Goal: Task Accomplishment & Management: Manage account settings

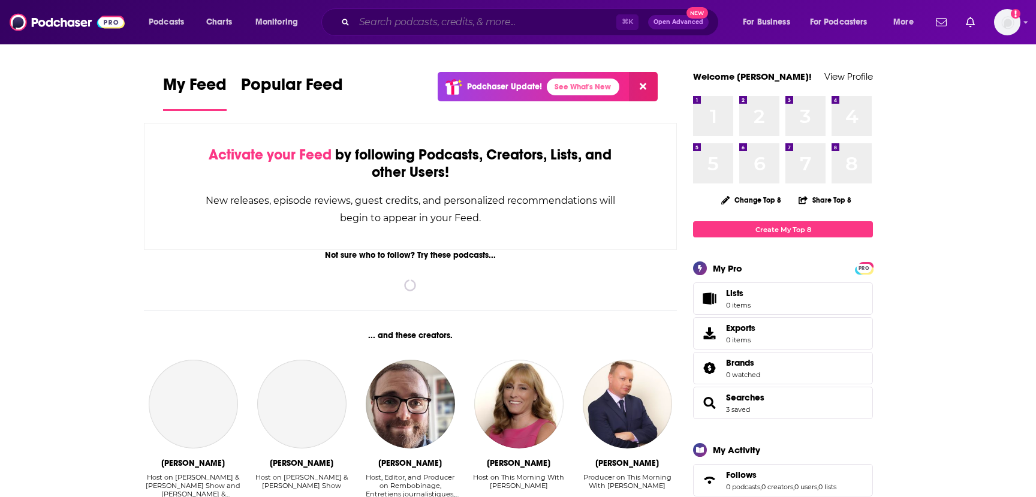
click at [454, 23] on input "Search podcasts, credits, & more..." at bounding box center [485, 22] width 262 height 19
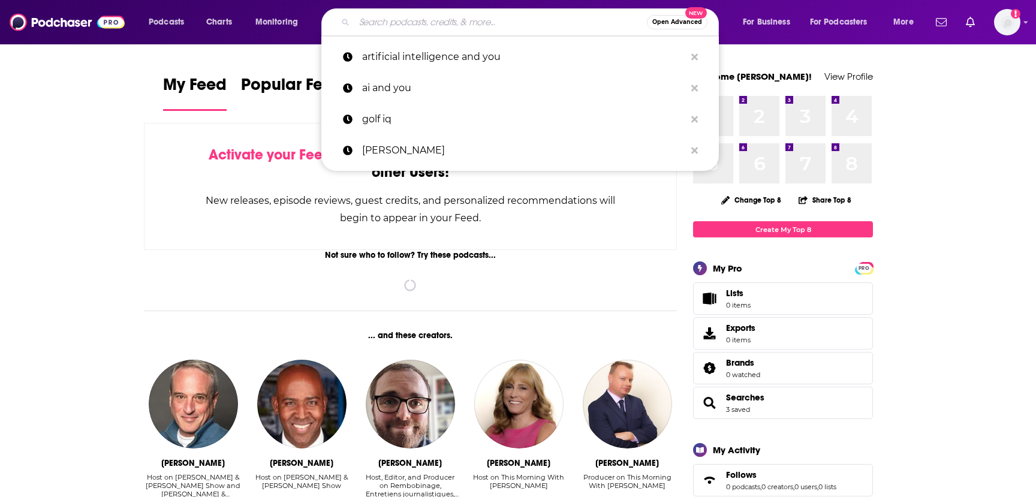
paste input "No Priors"
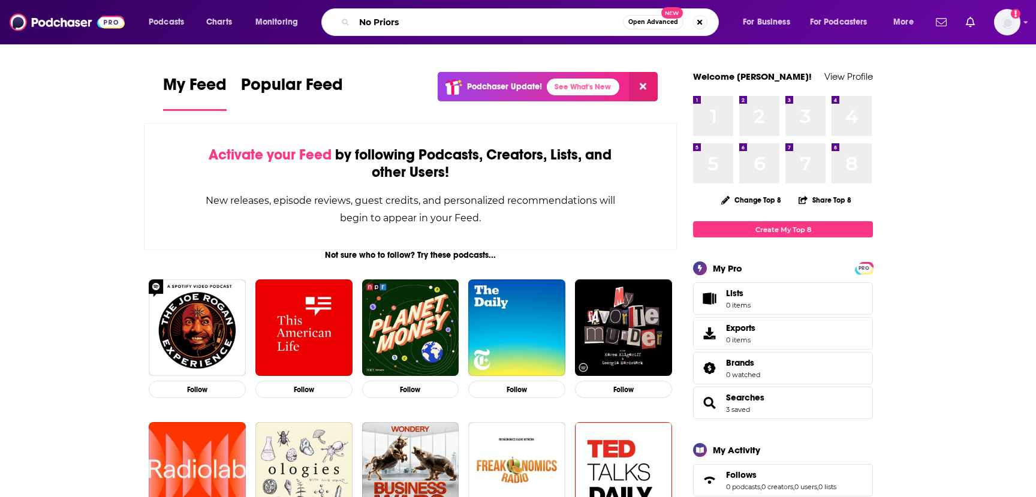
type input "No Priors"
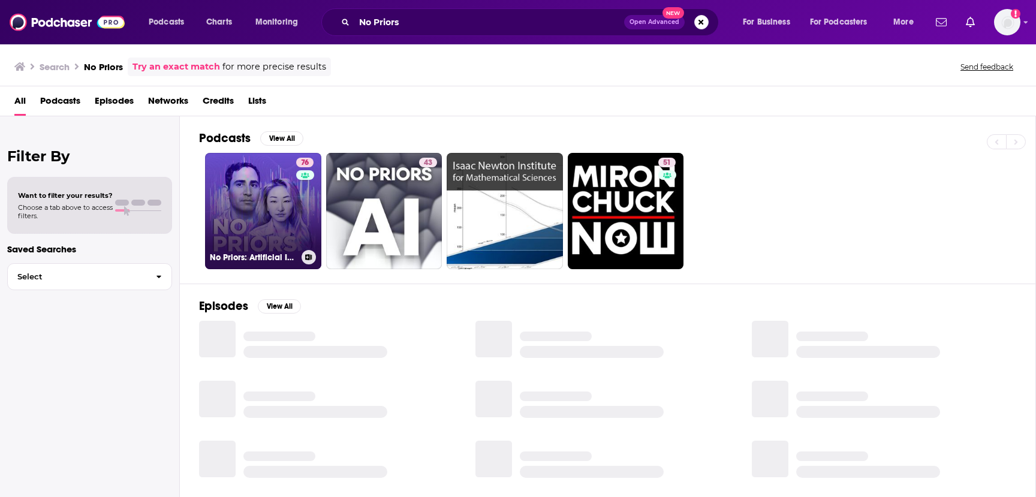
click at [270, 202] on link "76 No Priors: Artificial Intelligence | Technology | Startups" at bounding box center [263, 211] width 116 height 116
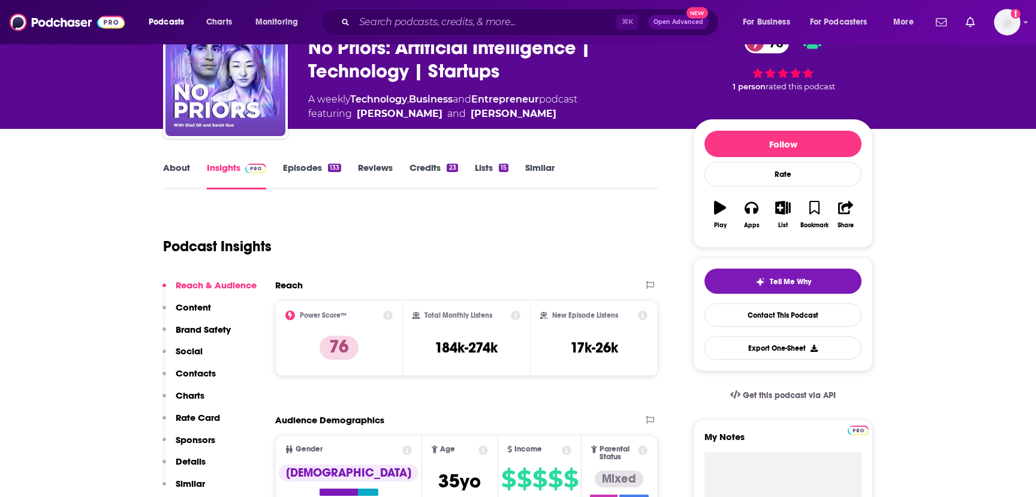
scroll to position [88, 0]
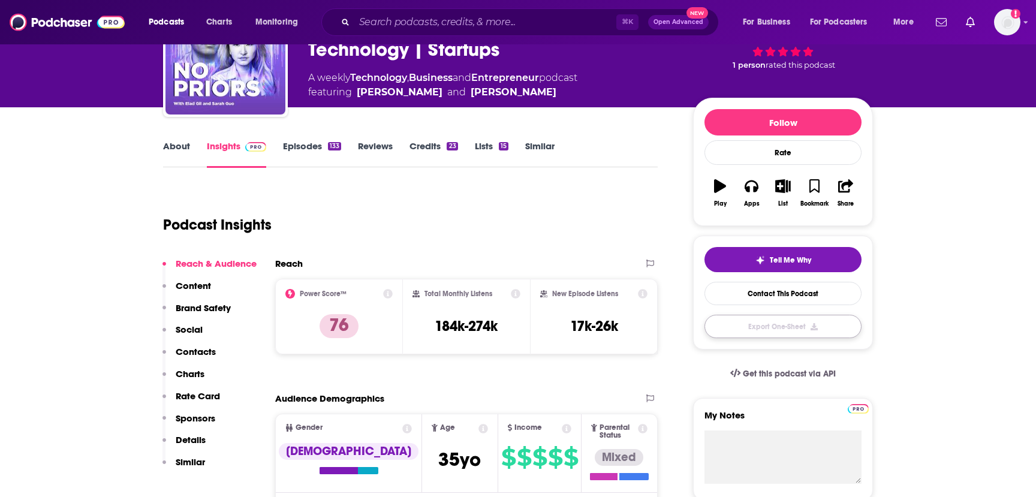
click at [748, 329] on button "Export One-Sheet" at bounding box center [782, 326] width 157 height 23
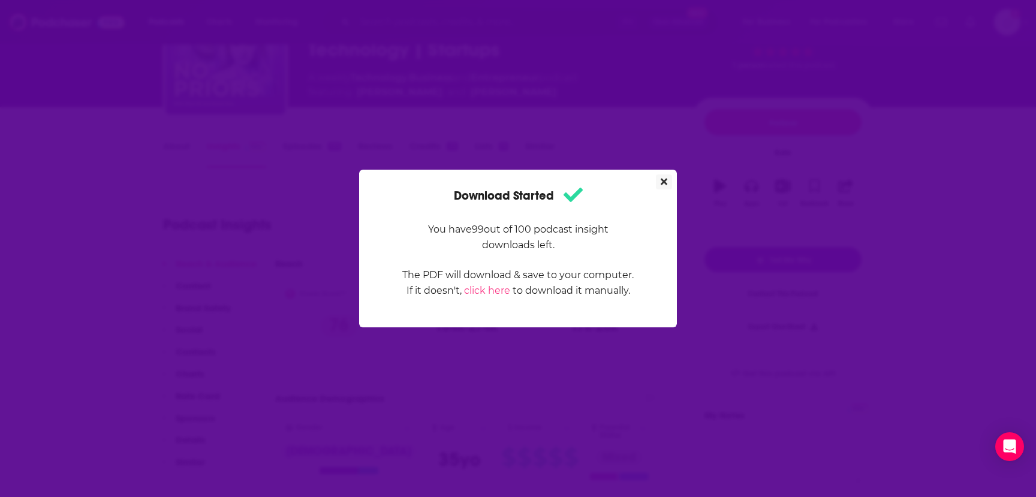
click at [661, 183] on icon "Close" at bounding box center [664, 182] width 7 height 7
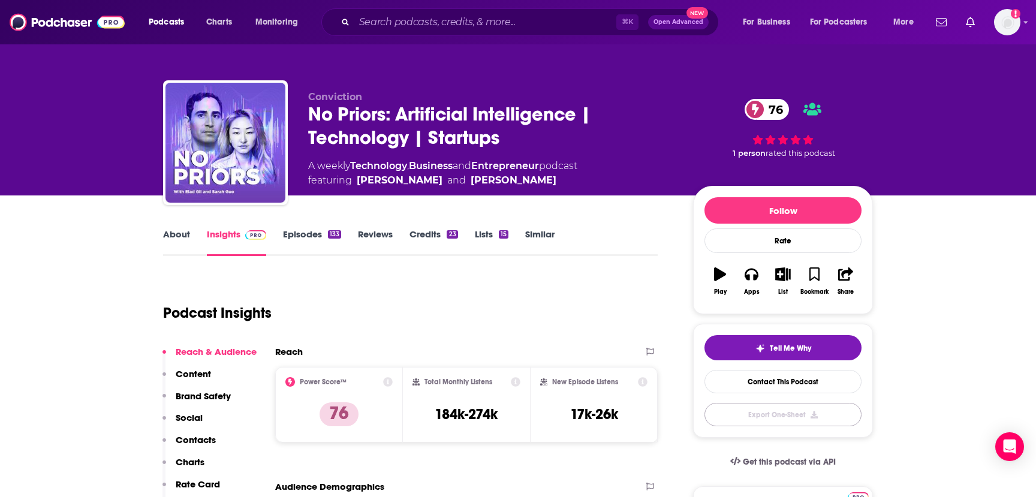
scroll to position [88, 0]
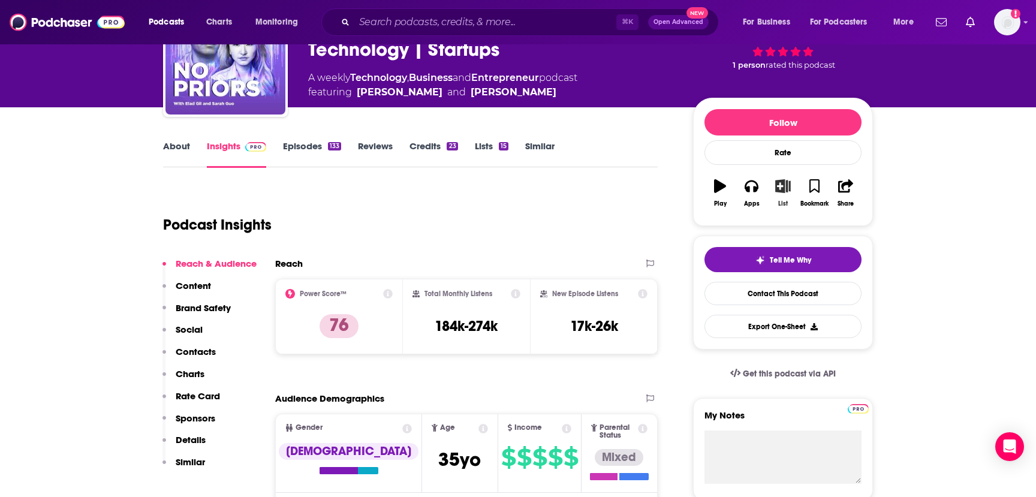
click at [783, 188] on icon "button" at bounding box center [783, 185] width 15 height 13
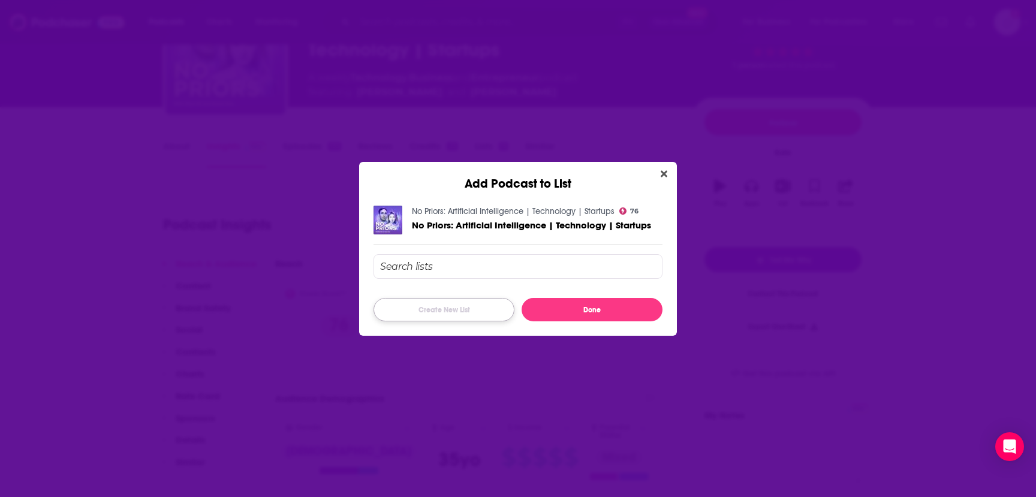
click at [427, 311] on button "Create New List" at bounding box center [443, 309] width 141 height 23
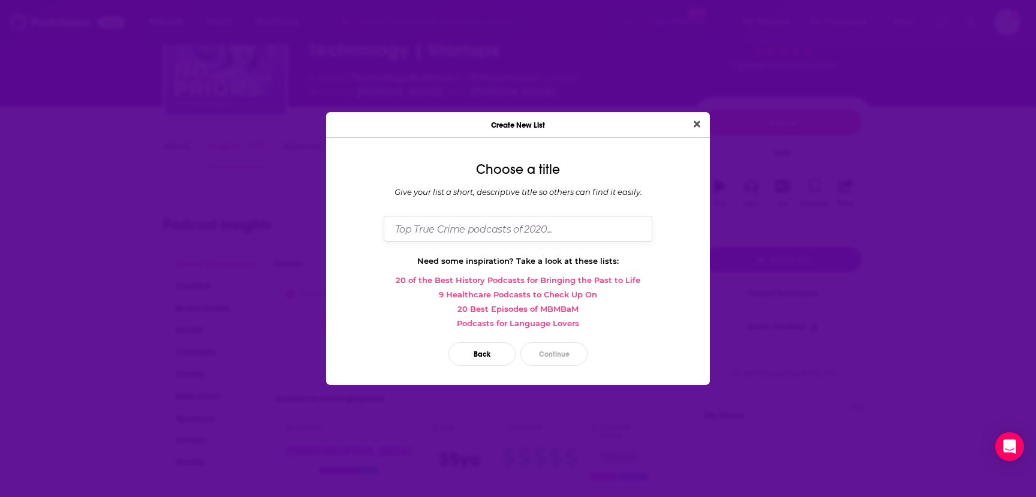
click at [478, 230] on input "Dialog" at bounding box center [518, 229] width 269 height 26
type input "Tech and Society Podcast Insights"
click at [549, 351] on button "Continue" at bounding box center [553, 353] width 67 height 23
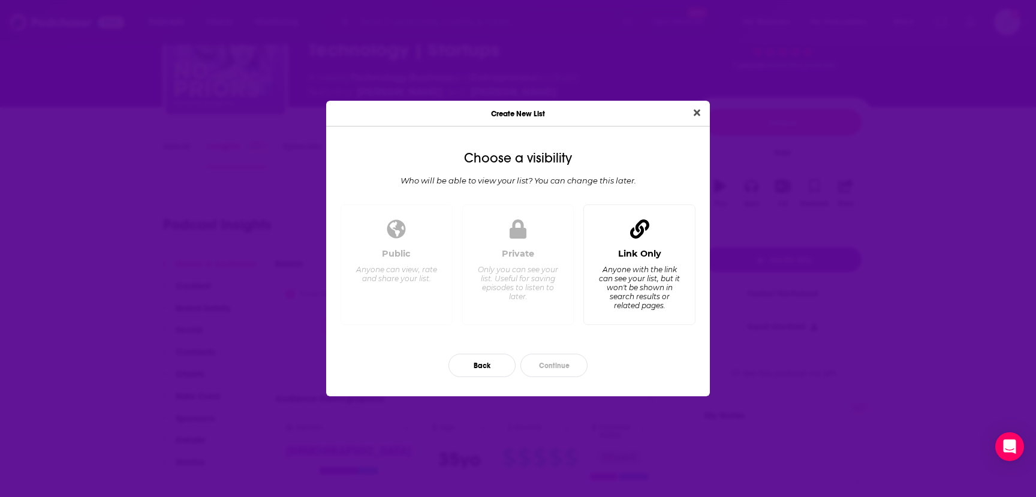
click at [649, 264] on div "Link Only Anyone with the link can see your list, but it won't be shown in sear…" at bounding box center [639, 281] width 92 height 67
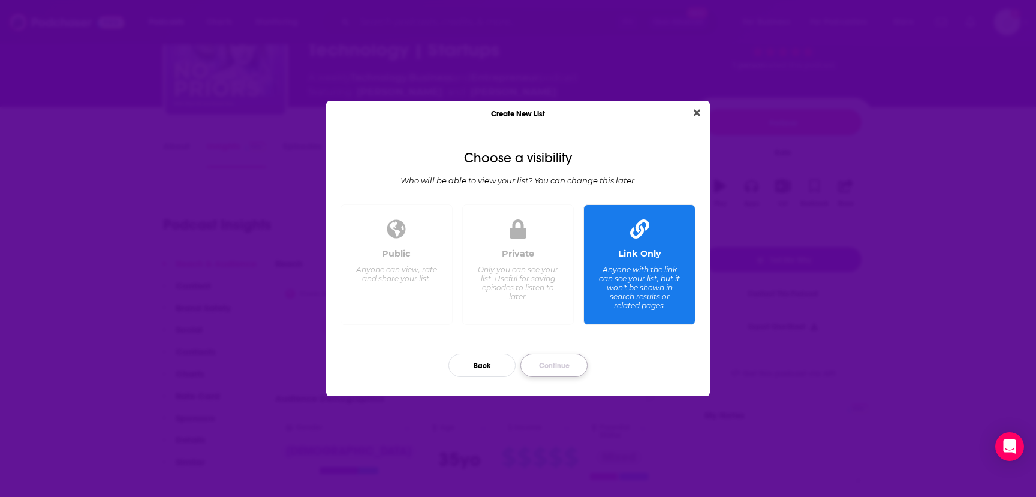
click at [537, 369] on button "Continue" at bounding box center [553, 365] width 67 height 23
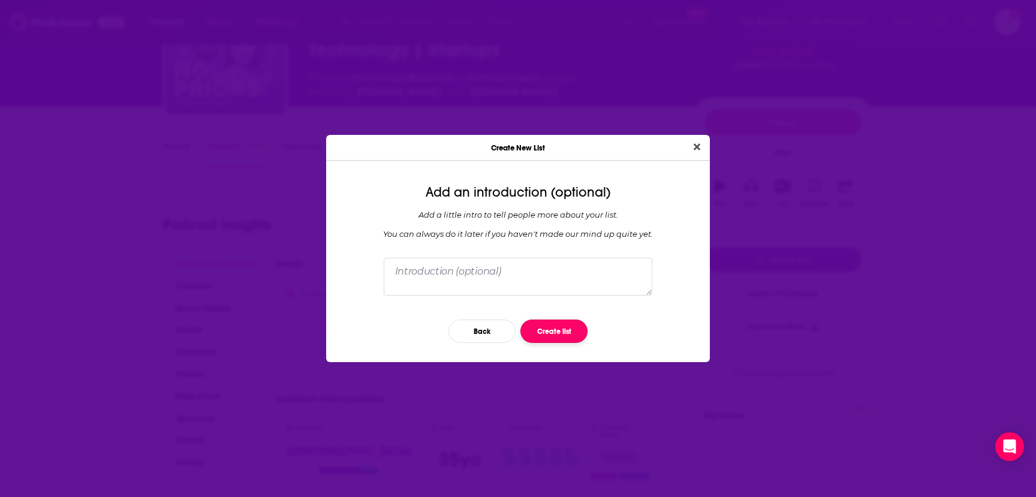
click at [542, 328] on button "Create list" at bounding box center [553, 331] width 67 height 23
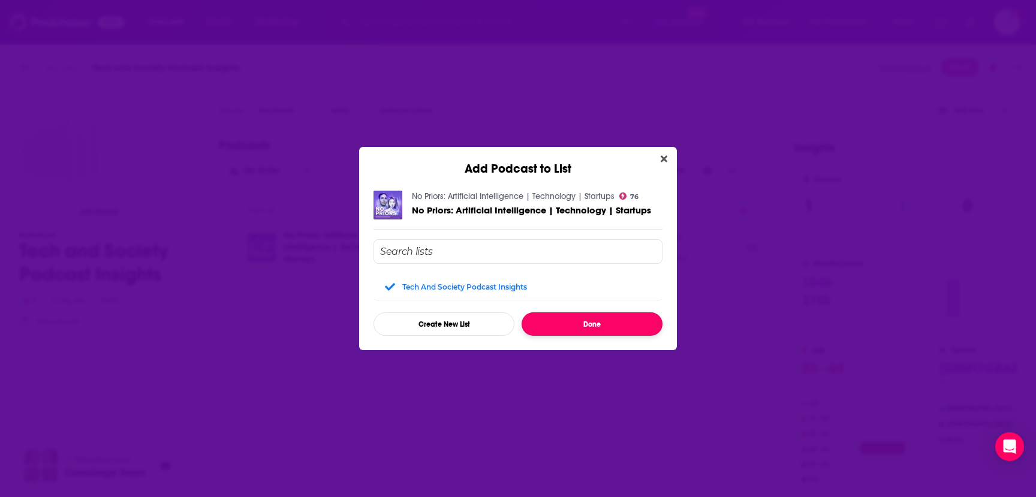
click at [557, 327] on button "Done" at bounding box center [592, 323] width 141 height 23
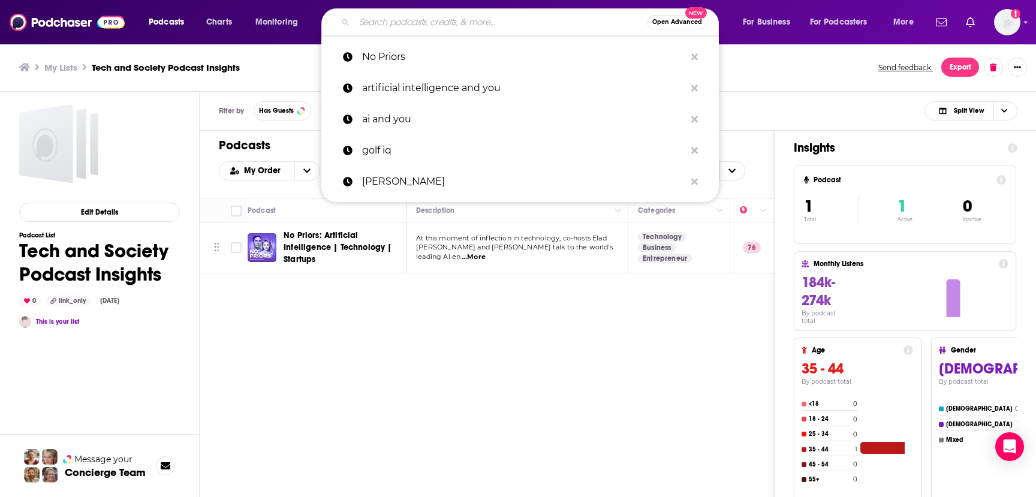
click at [394, 26] on input "Search podcasts, credits, & more..." at bounding box center [500, 22] width 293 height 19
paste input "Ologies"
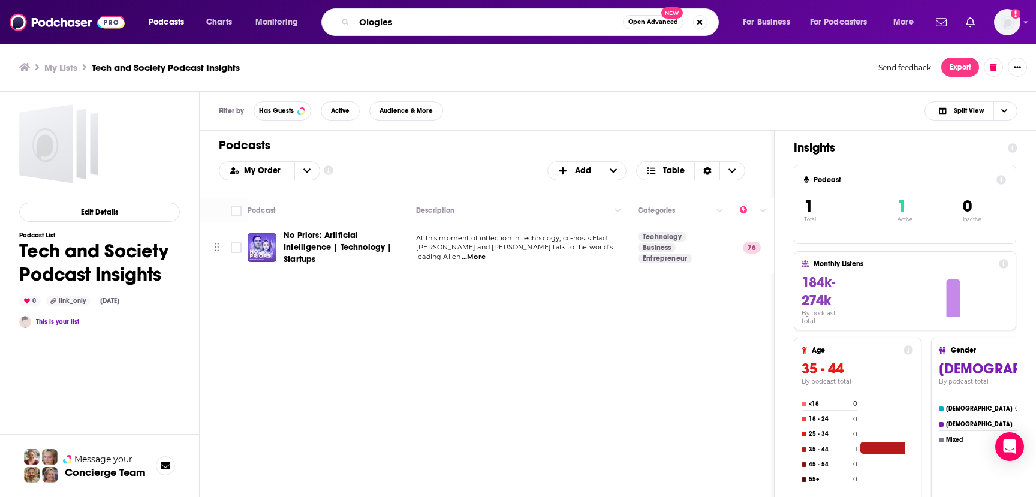
type input "Ologies"
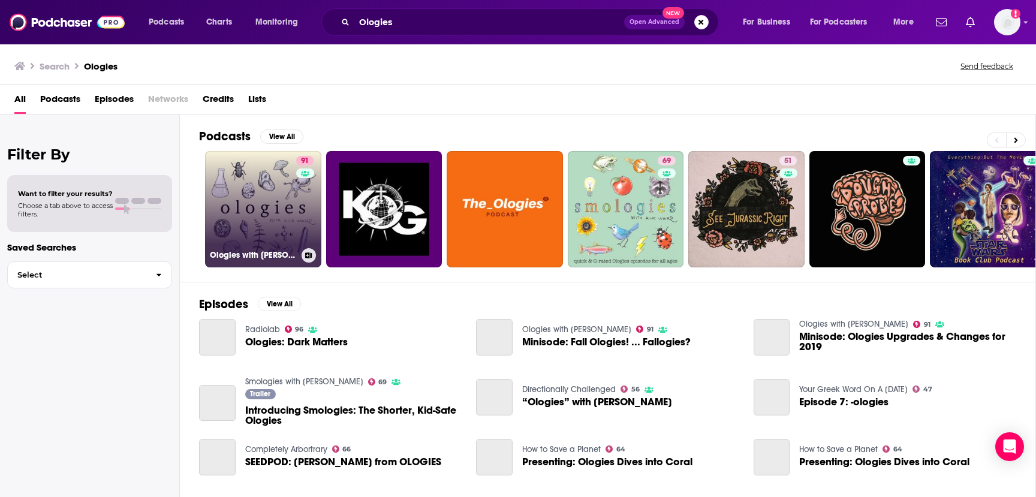
click at [275, 213] on link "91 Ologies with Alie Ward" at bounding box center [263, 209] width 116 height 116
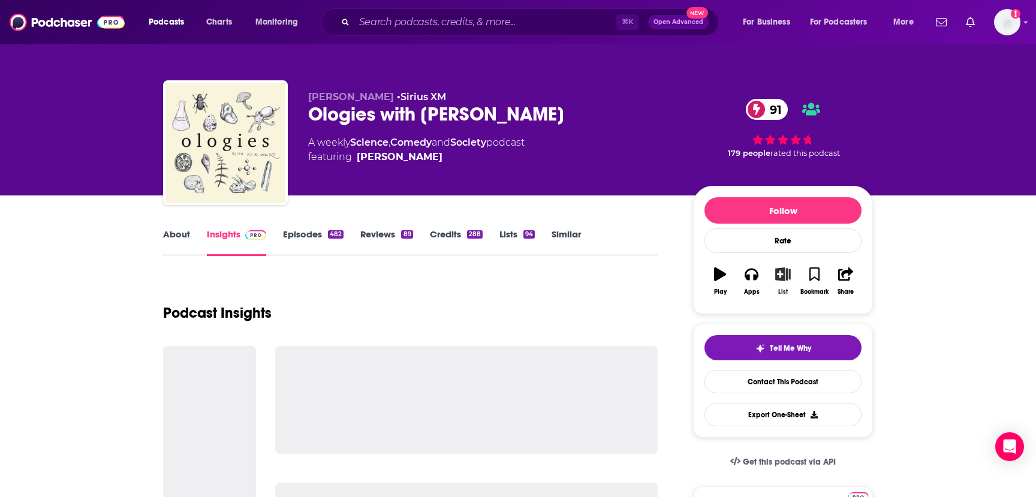
click at [783, 281] on icon "button" at bounding box center [783, 273] width 15 height 13
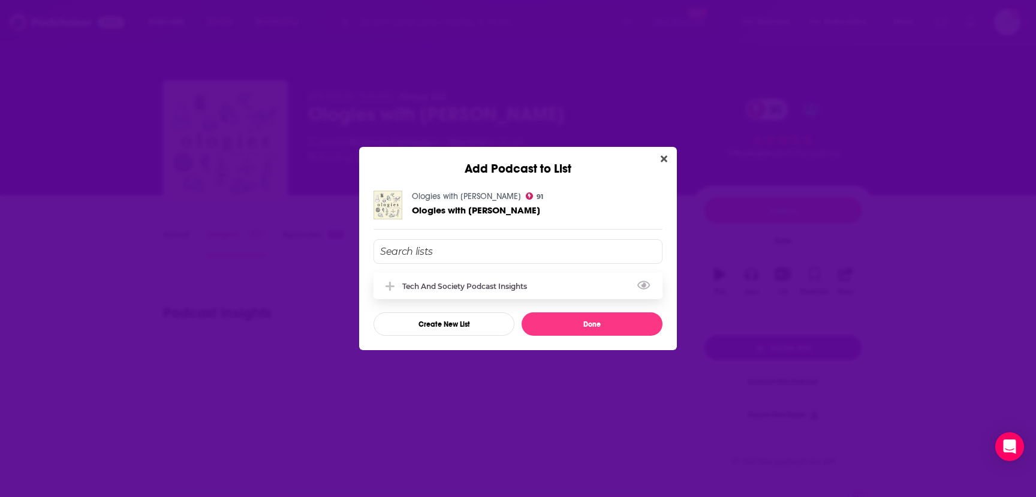
click at [454, 288] on div "Tech and Society Podcast Insights" at bounding box center [468, 286] width 132 height 9
click at [578, 326] on button "Done" at bounding box center [592, 323] width 141 height 23
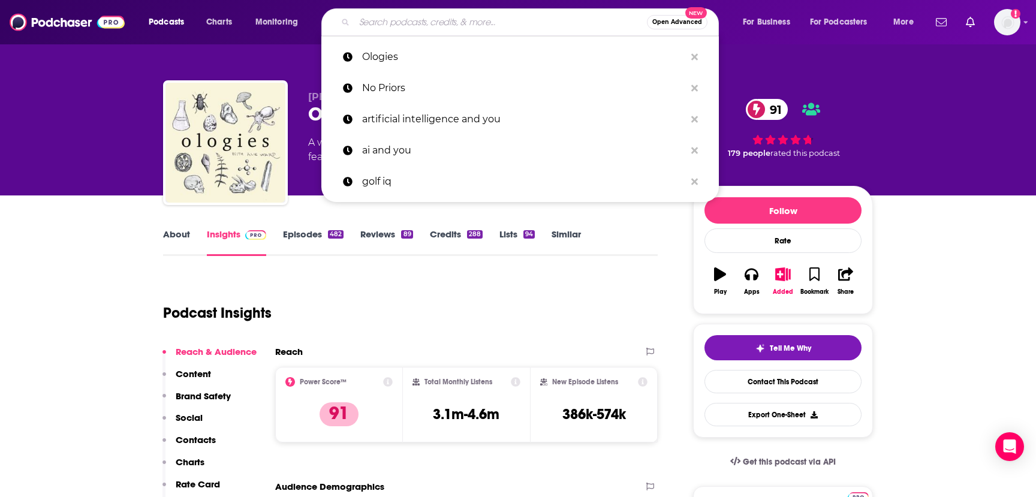
click at [396, 22] on input "Search podcasts, credits, & more..." at bounding box center [500, 22] width 293 height 19
paste input "Philosophy Bites"
type input "Philosophy Bites"
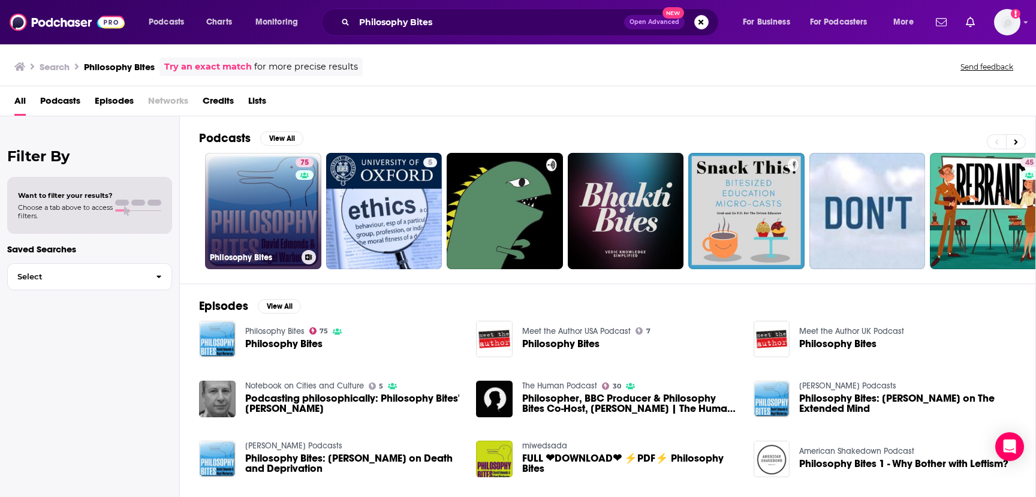
click at [269, 199] on link "75 Philosophy Bites" at bounding box center [263, 211] width 116 height 116
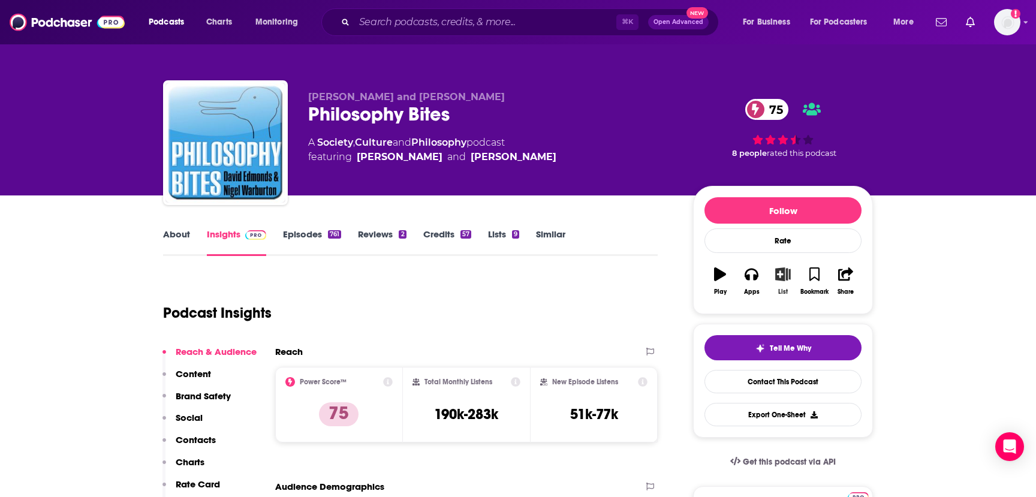
click at [786, 279] on icon "button" at bounding box center [783, 273] width 15 height 13
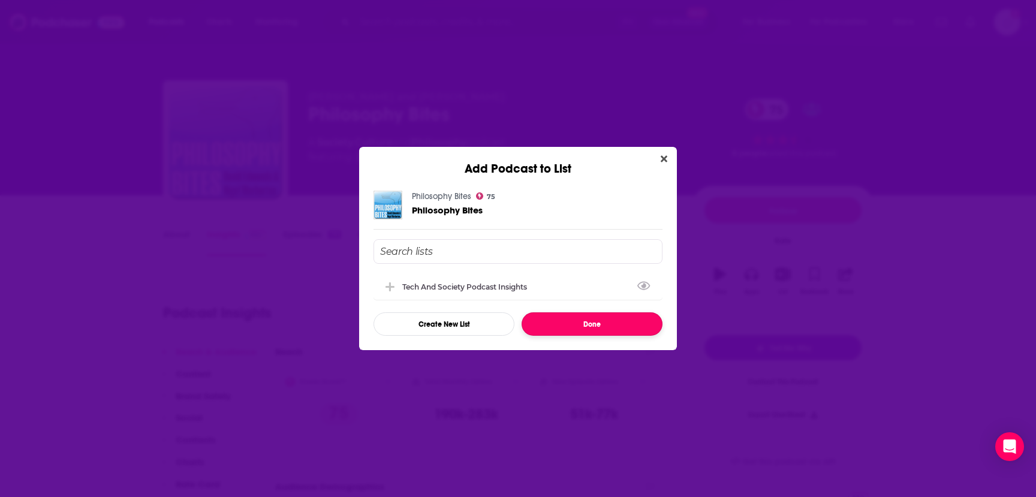
click at [581, 323] on button "Done" at bounding box center [592, 323] width 141 height 23
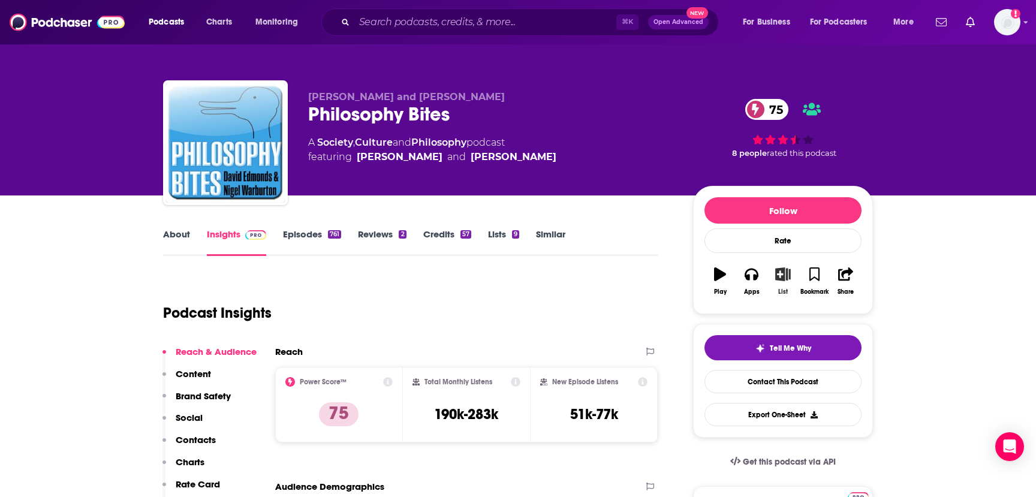
click at [783, 278] on icon "button" at bounding box center [783, 273] width 15 height 13
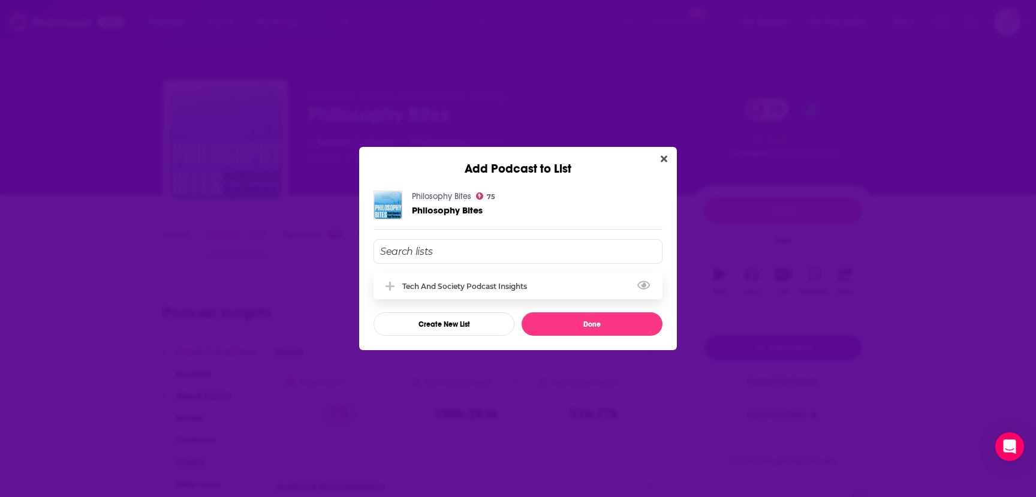
click at [489, 287] on div "Tech and Society Podcast Insights" at bounding box center [468, 286] width 132 height 9
click at [516, 288] on div "Tech and Society Podcast Insights" at bounding box center [468, 286] width 132 height 9
click at [494, 282] on div "Tech and Society Podcast Insights" at bounding box center [468, 286] width 132 height 9
click at [387, 284] on icon "Add Podcast To List" at bounding box center [389, 286] width 9 height 11
click at [520, 289] on div "Tech and Society Podcast Insights" at bounding box center [468, 286] width 132 height 9
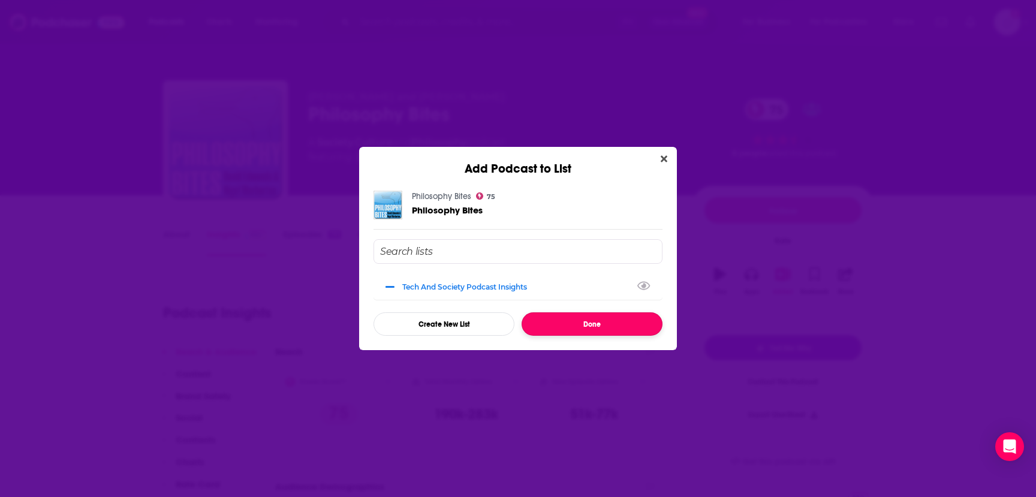
click at [549, 321] on button "Done" at bounding box center [592, 323] width 141 height 23
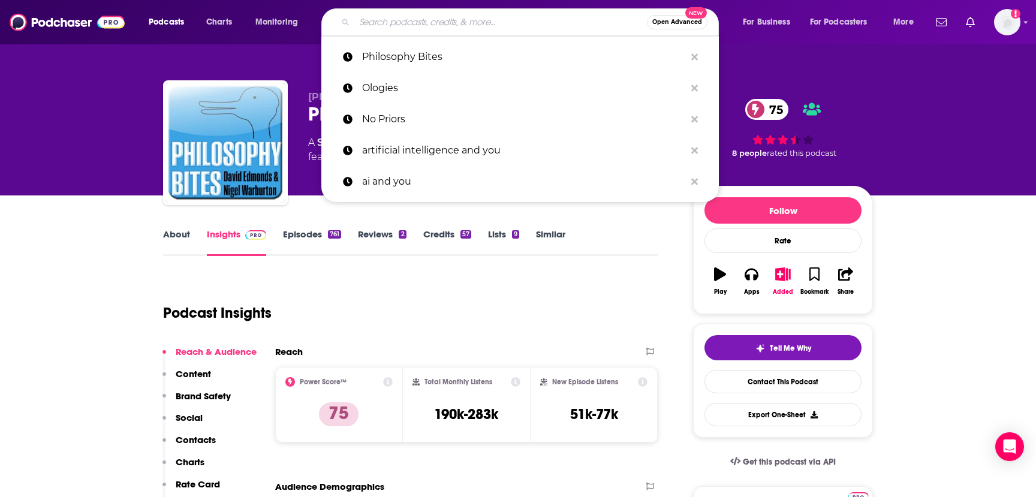
click at [400, 20] on input "Search podcasts, credits, & more..." at bounding box center [500, 22] width 293 height 19
paste input "Why? Radio (NPR Podcast)"
type input "Why? Radio (NPR Podcast)"
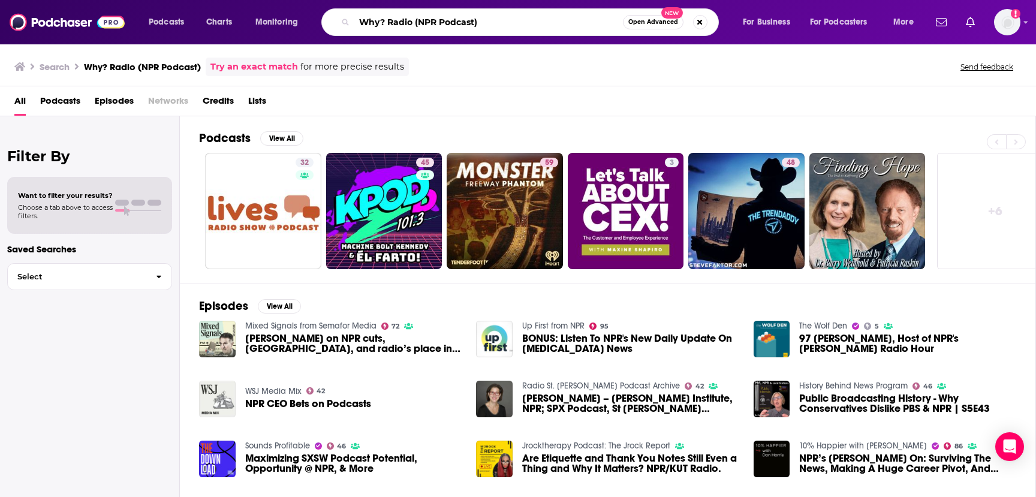
click at [406, 22] on input "Why? Radio (NPR Podcast)" at bounding box center [488, 22] width 269 height 19
paste input "But Why: A Podcast for Curious Kids"
type input "But Why: A Podcast for Curious Kids"
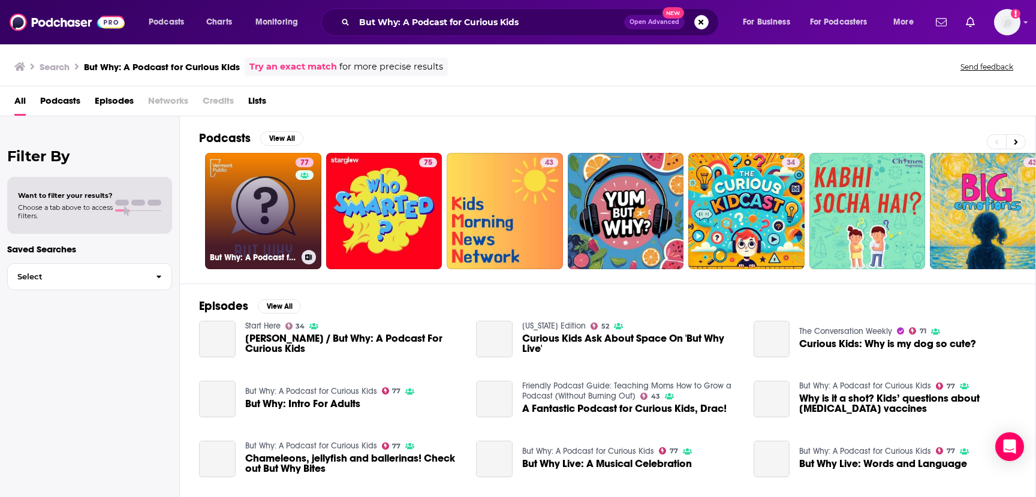
click at [284, 197] on link "77 But Why: A Podcast for Curious Kids" at bounding box center [263, 211] width 116 height 116
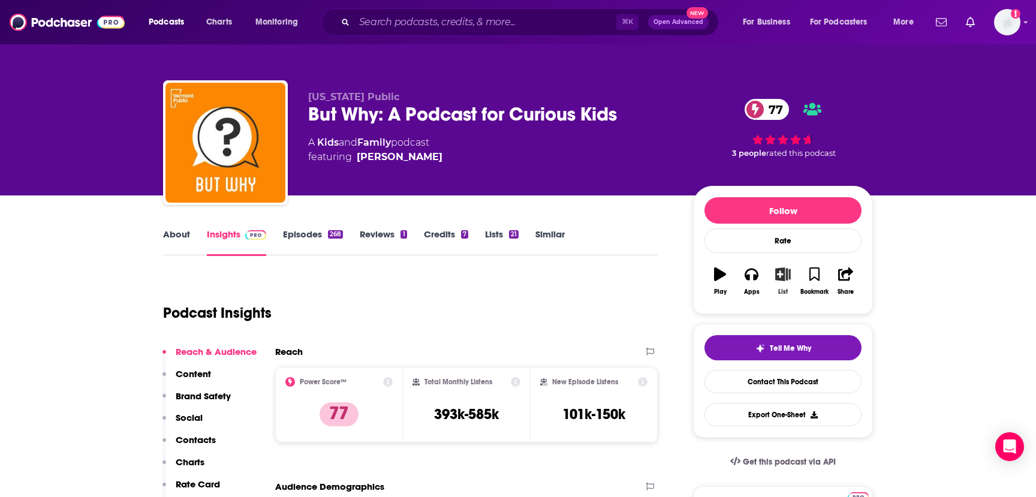
click at [781, 279] on icon "button" at bounding box center [783, 273] width 15 height 13
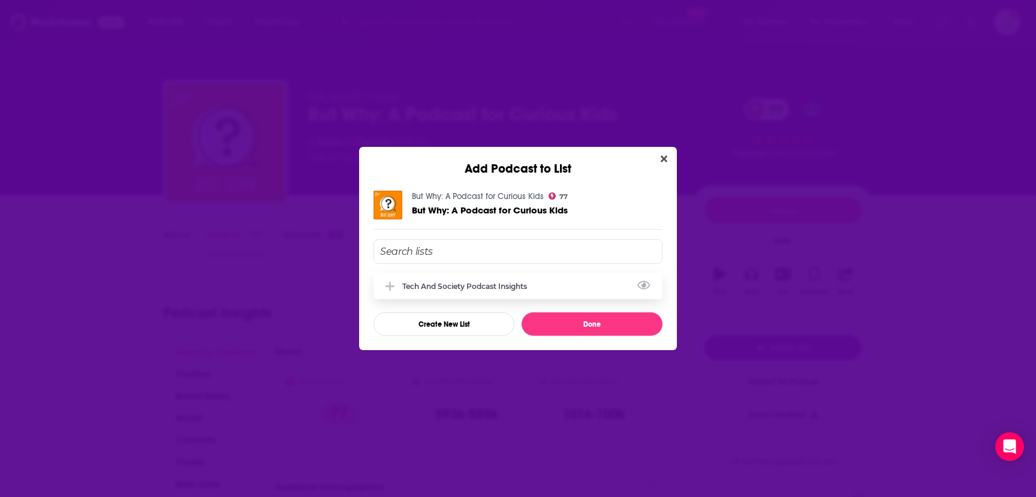
click at [463, 288] on div "Tech and Society Podcast Insights" at bounding box center [468, 286] width 132 height 9
click at [563, 327] on button "Done" at bounding box center [592, 323] width 141 height 23
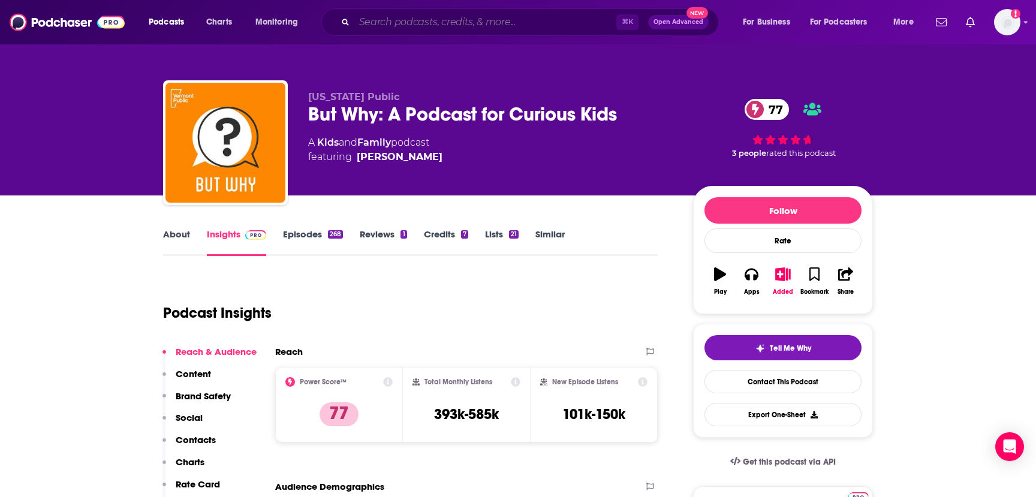
click at [389, 23] on input "Search podcasts, credits, & more..." at bounding box center [485, 22] width 262 height 19
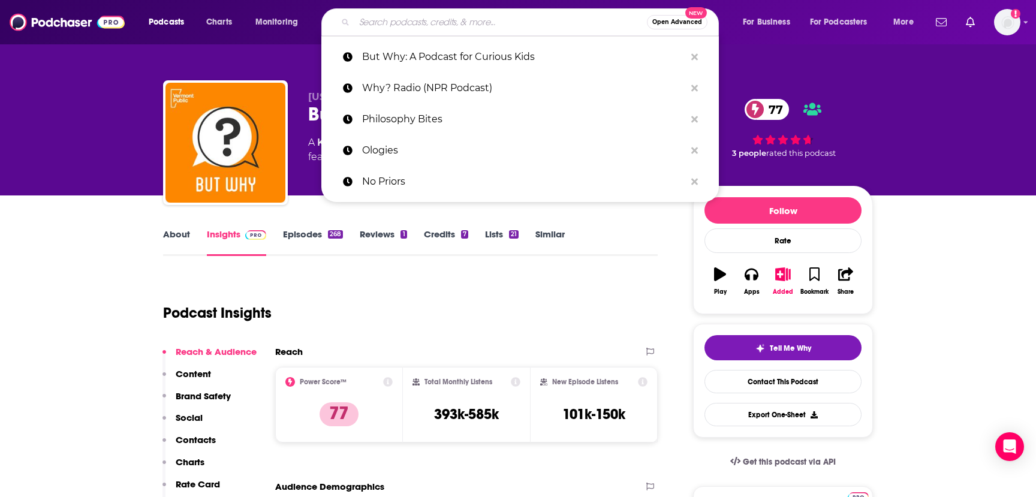
paste input "The Partially Examined Life"
type input "The Partially Examined Life"
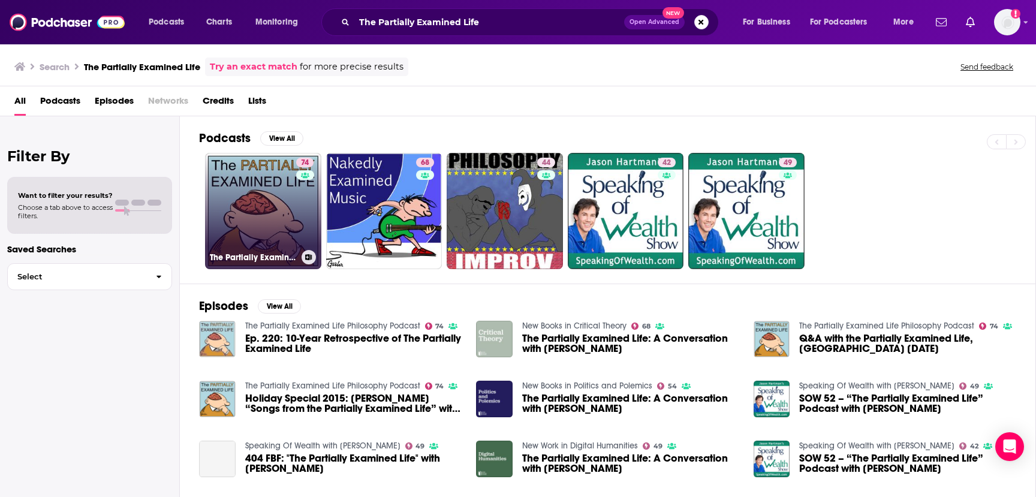
click at [287, 204] on link "74 The Partially Examined Life Philosophy Podcast" at bounding box center [263, 211] width 116 height 116
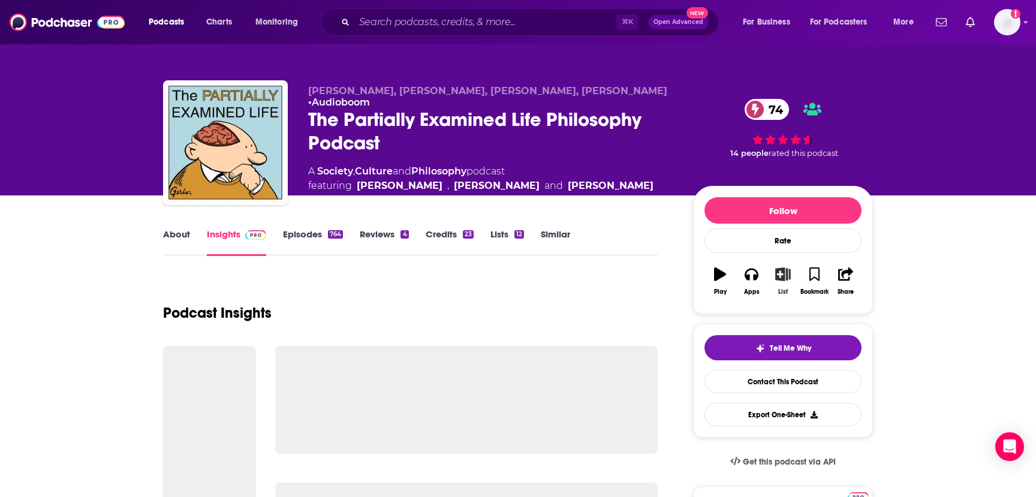
click at [781, 276] on icon "button" at bounding box center [783, 273] width 15 height 13
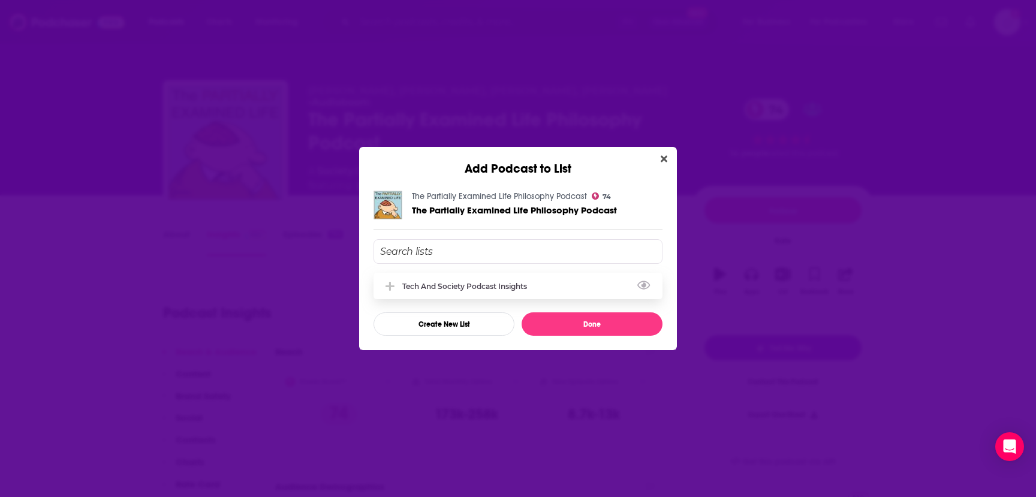
click at [514, 282] on div "Tech and Society Podcast Insights" at bounding box center [468, 286] width 132 height 9
click at [577, 321] on button "Done" at bounding box center [592, 323] width 141 height 23
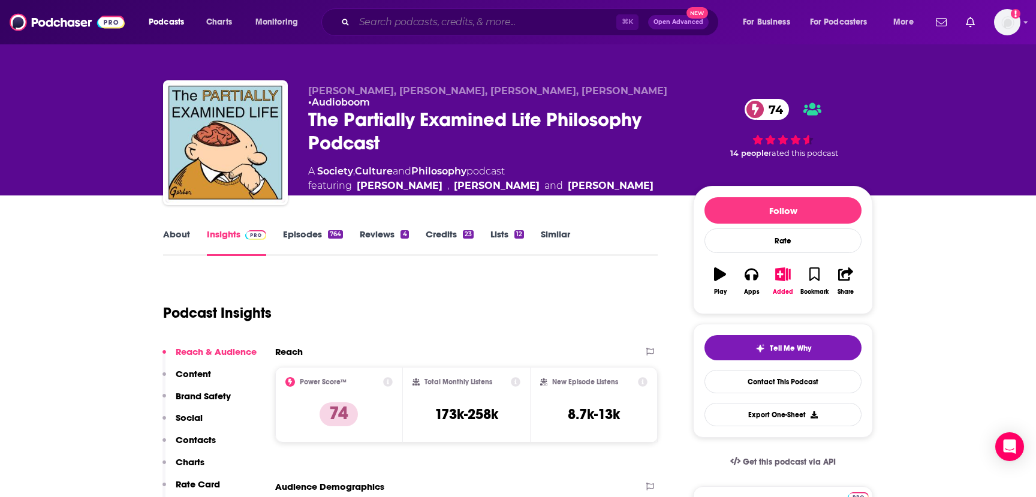
click at [408, 20] on input "Search podcasts, credits, & more..." at bounding box center [485, 22] width 262 height 19
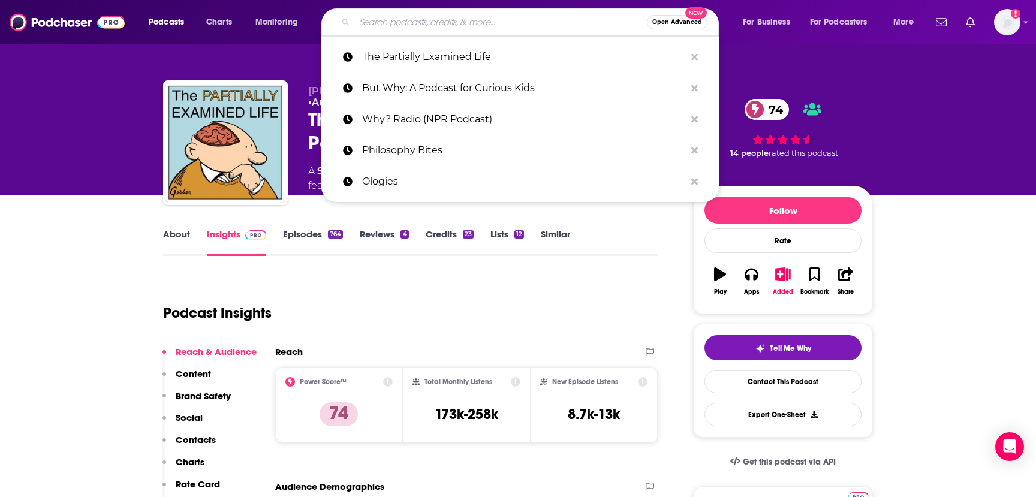
paste input "Hidden Brain"
type input "Hidden Brain"
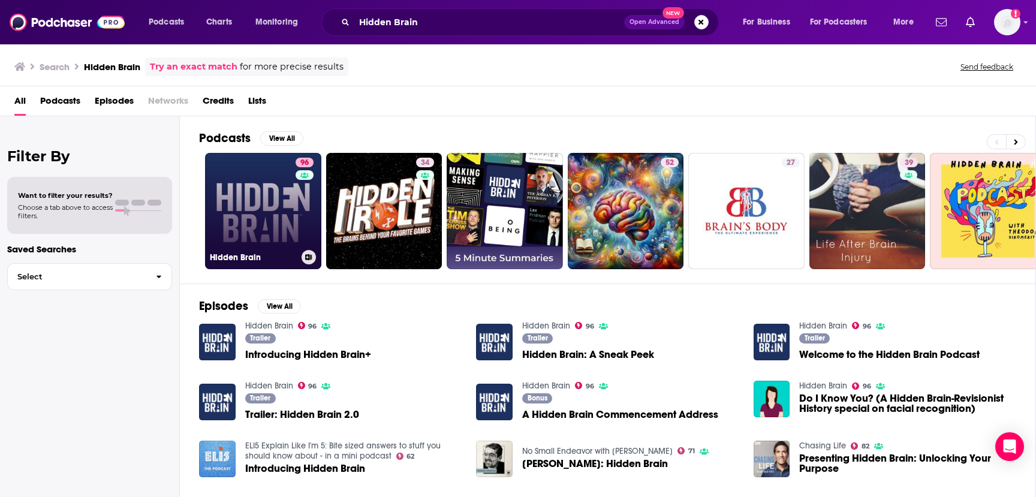
click at [285, 197] on link "96 Hidden Brain" at bounding box center [263, 211] width 116 height 116
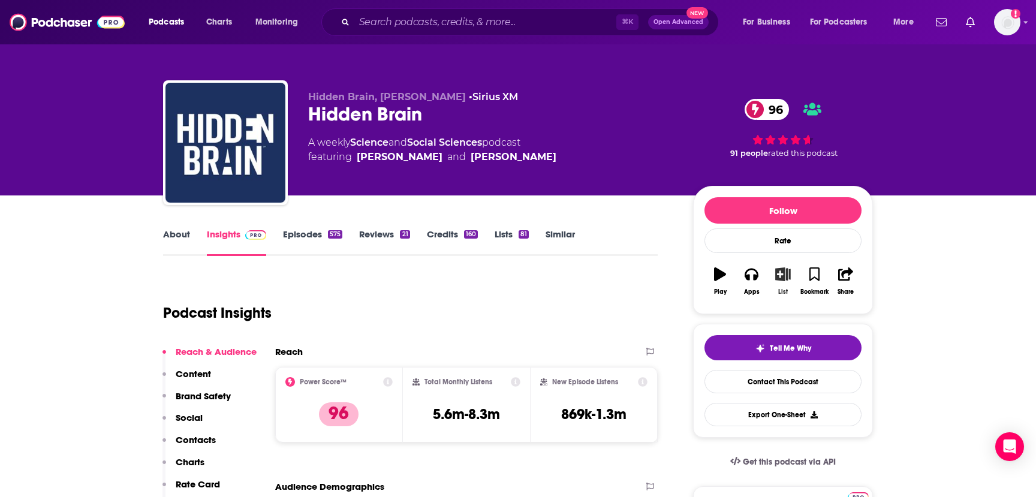
click at [782, 275] on icon "button" at bounding box center [783, 273] width 15 height 13
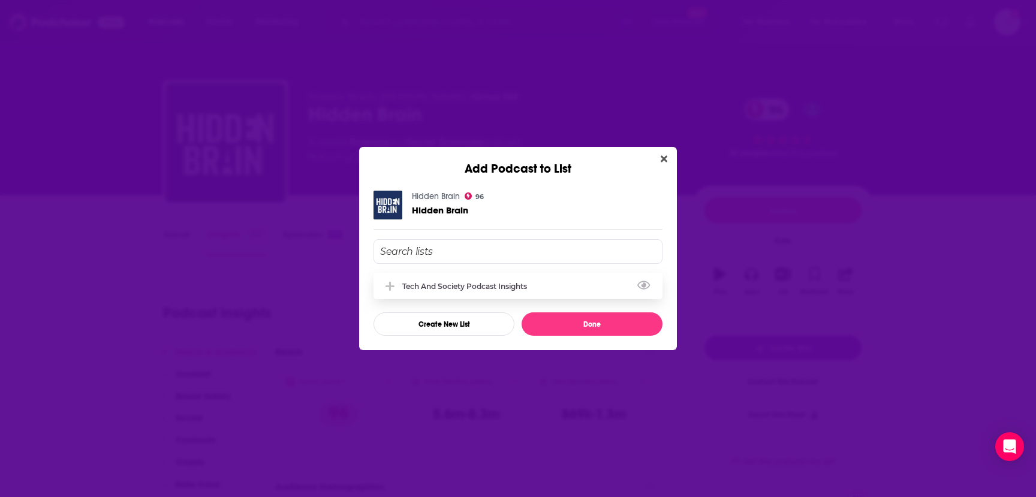
click at [550, 281] on div "Tech and Society Podcast Insights" at bounding box center [517, 286] width 289 height 26
click at [568, 321] on button "Done" at bounding box center [592, 323] width 141 height 23
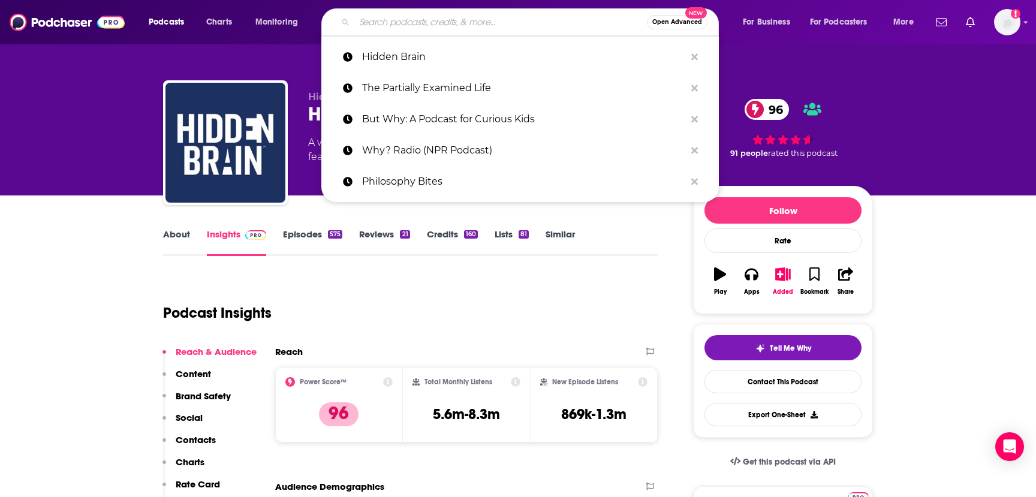
click at [401, 26] on input "Search podcasts, credits, & more..." at bounding box center [500, 22] width 293 height 19
paste input "The Louis Theroux Podcast"
type input "The Louis Theroux Podcast"
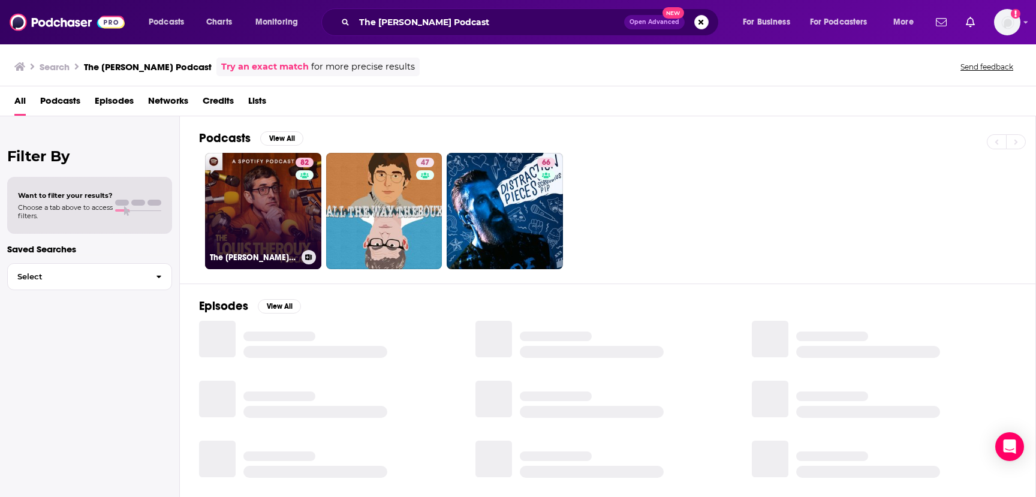
click at [267, 209] on link "82 The Louis Theroux Podcast" at bounding box center [263, 211] width 116 height 116
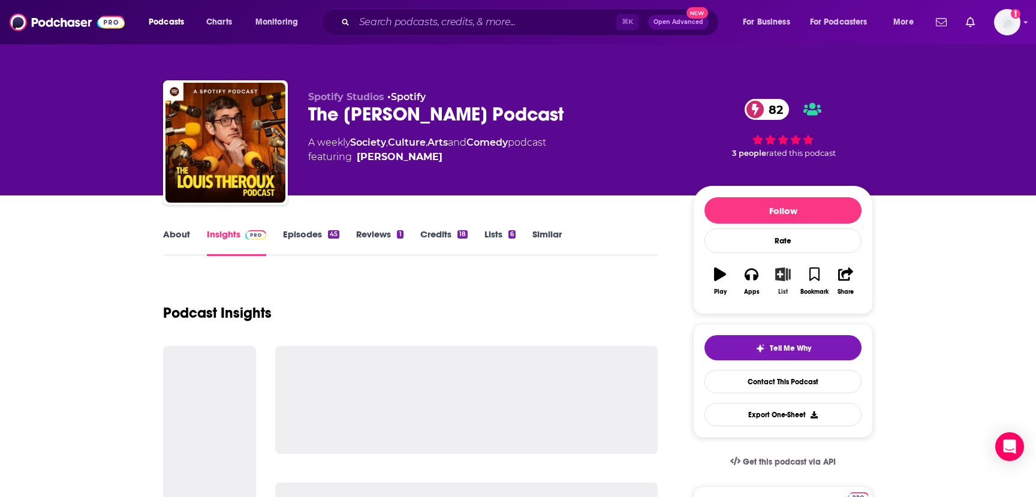
click at [783, 275] on icon "button" at bounding box center [783, 273] width 15 height 13
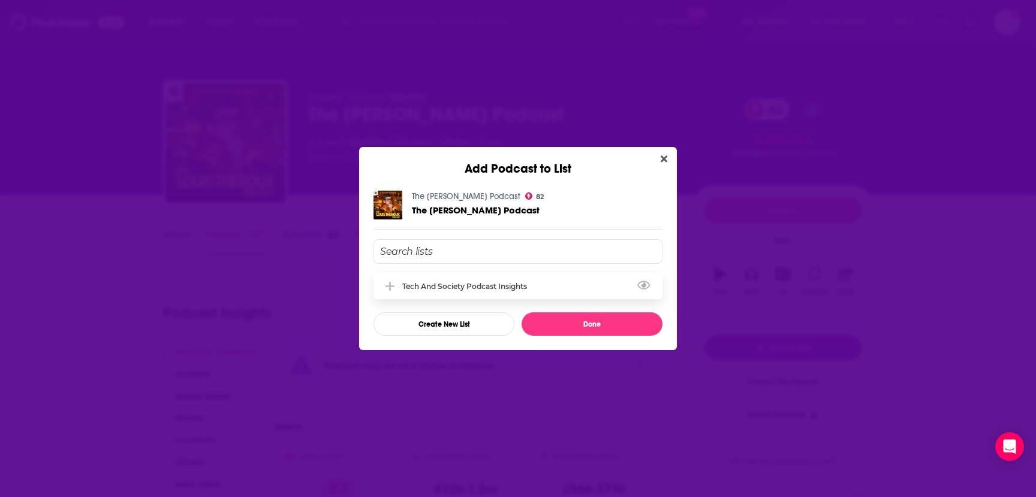
click at [540, 288] on div "Tech and Society Podcast Insights" at bounding box center [517, 286] width 289 height 26
click at [571, 321] on button "Done" at bounding box center [592, 323] width 141 height 23
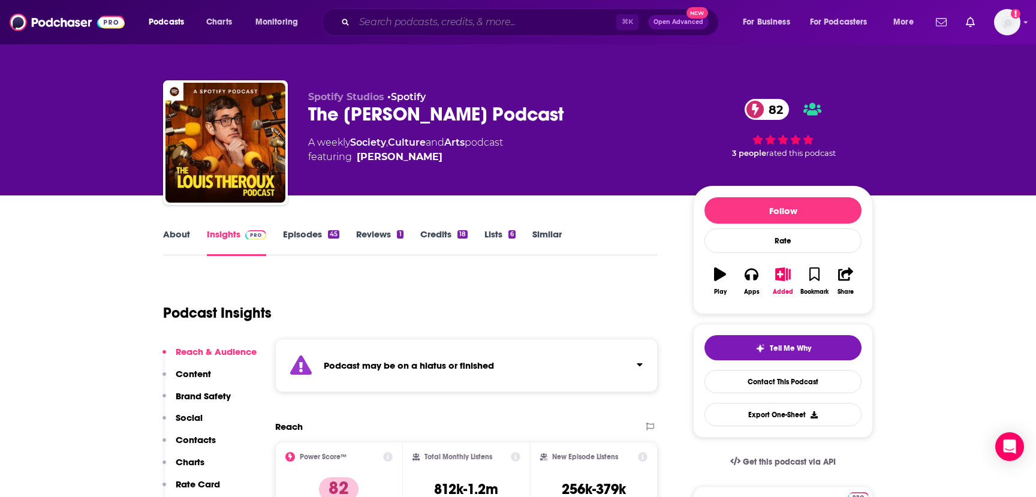
click at [418, 24] on input "Search podcasts, credits, & more..." at bounding box center [485, 22] width 262 height 19
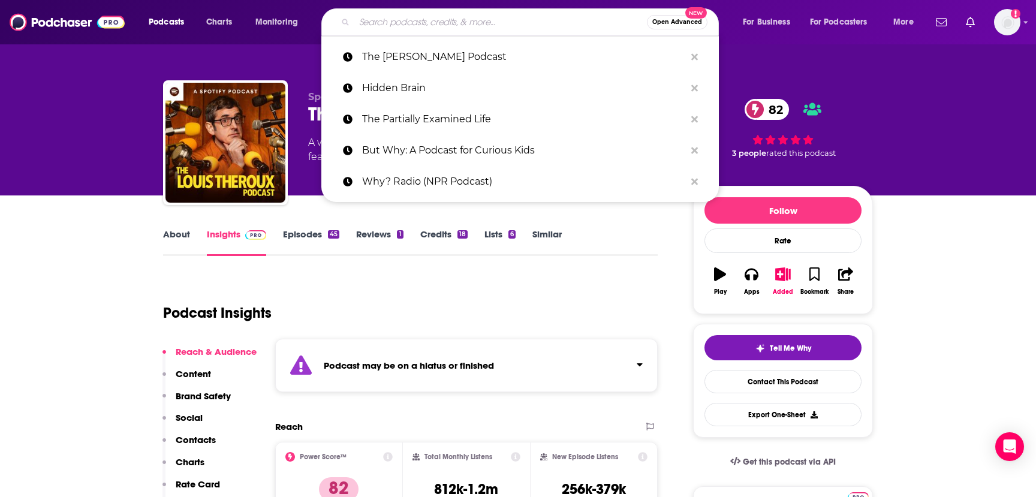
paste input "Hotel Bar Sessions"
type input "Hotel Bar Sessions"
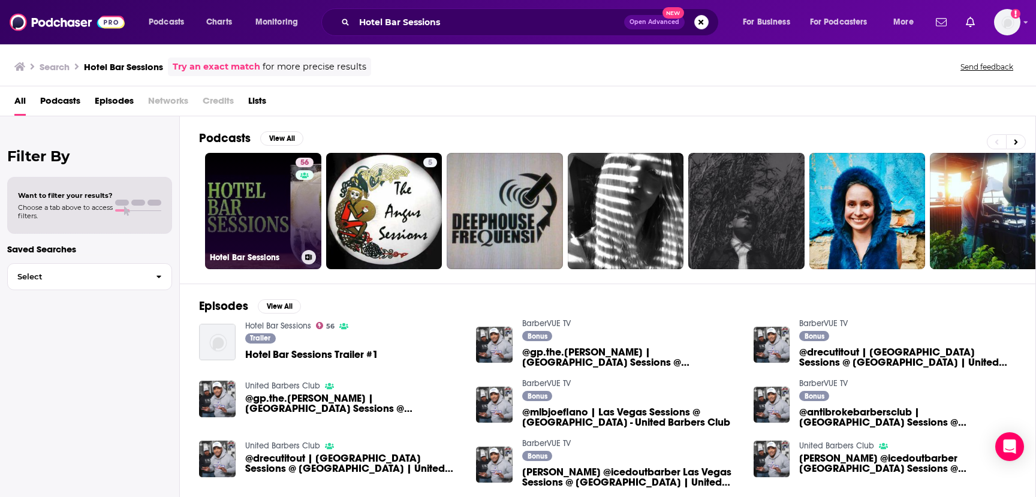
click at [266, 218] on link "56 Hotel Bar Sessions" at bounding box center [263, 211] width 116 height 116
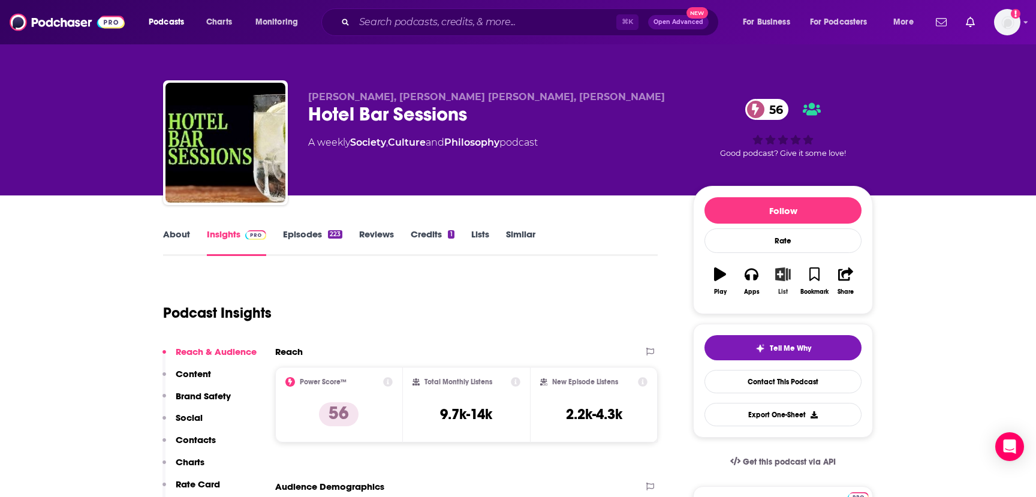
click at [783, 278] on icon "button" at bounding box center [783, 273] width 15 height 13
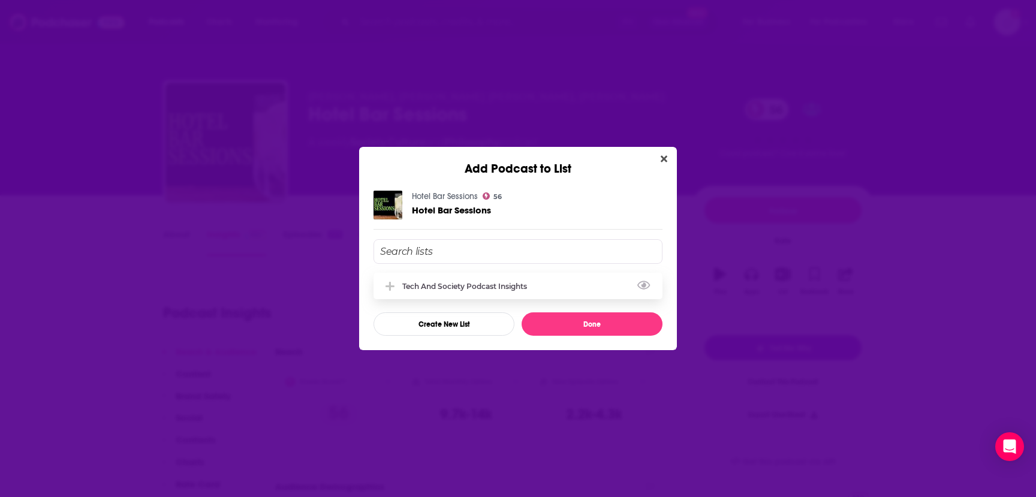
click at [476, 291] on div "Tech and Society Podcast Insights" at bounding box center [517, 286] width 289 height 26
click at [564, 326] on button "Done" at bounding box center [592, 323] width 141 height 23
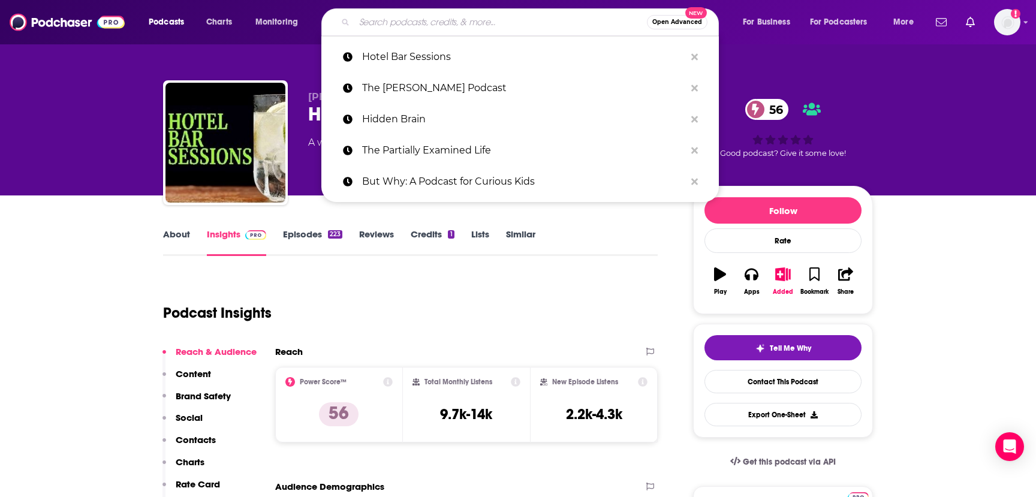
click at [396, 22] on input "Search podcasts, credits, & more..." at bounding box center [500, 22] width 293 height 19
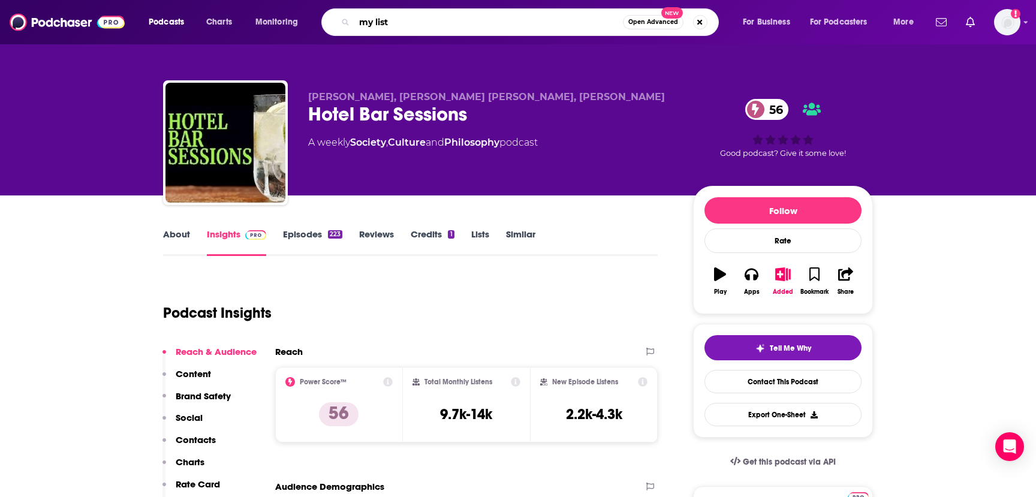
type input "my lists"
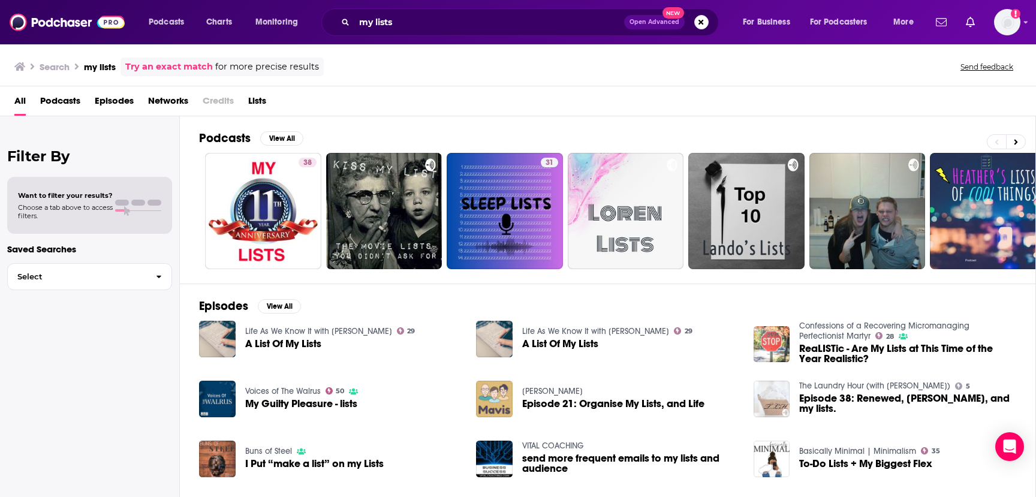
click at [266, 104] on span "Lists" at bounding box center [257, 103] width 18 height 25
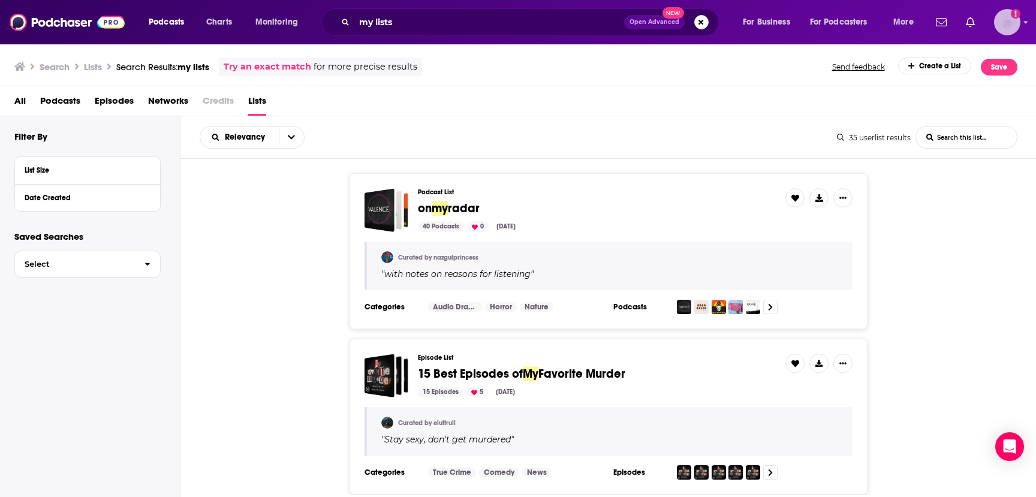
click at [999, 25] on img "Logged in as jenc9678" at bounding box center [1007, 22] width 26 height 26
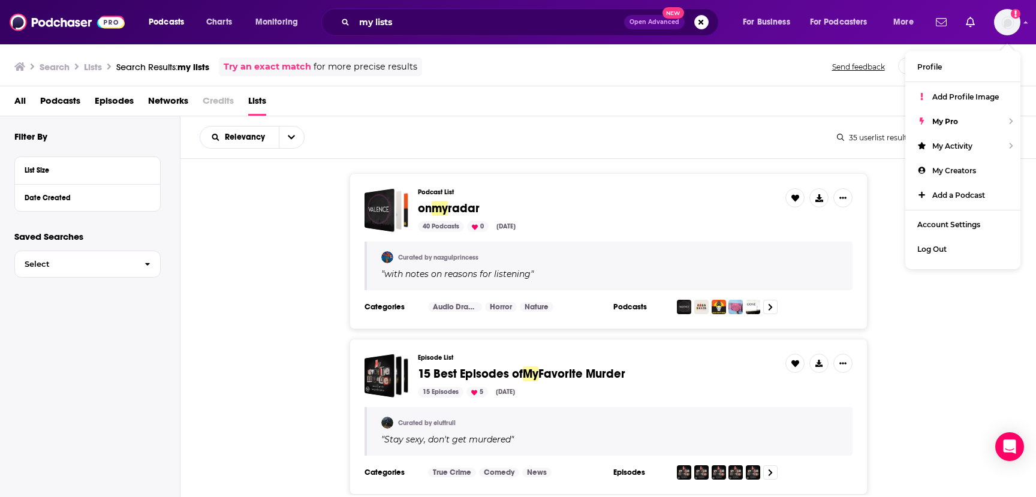
click at [761, 69] on div "Search Lists Search Results: my lists Try an exact match for more precise resul…" at bounding box center [515, 67] width 1003 height 19
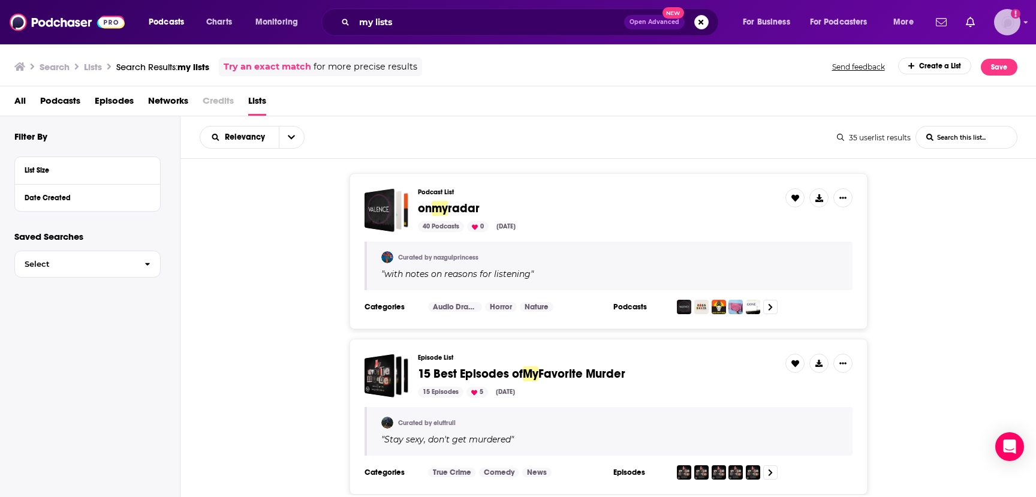
click at [1013, 25] on img "Logged in as jenc9678" at bounding box center [1007, 22] width 26 height 26
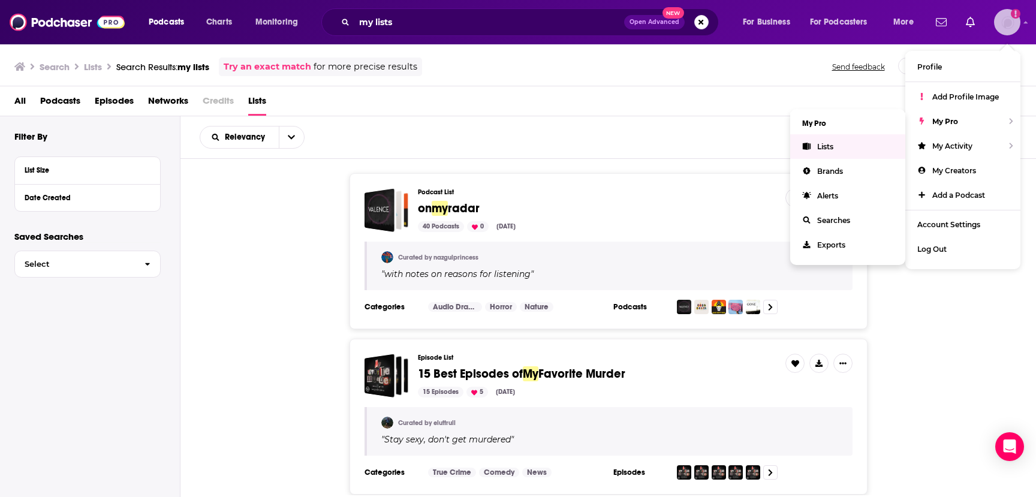
click at [831, 146] on span "Lists" at bounding box center [825, 146] width 16 height 9
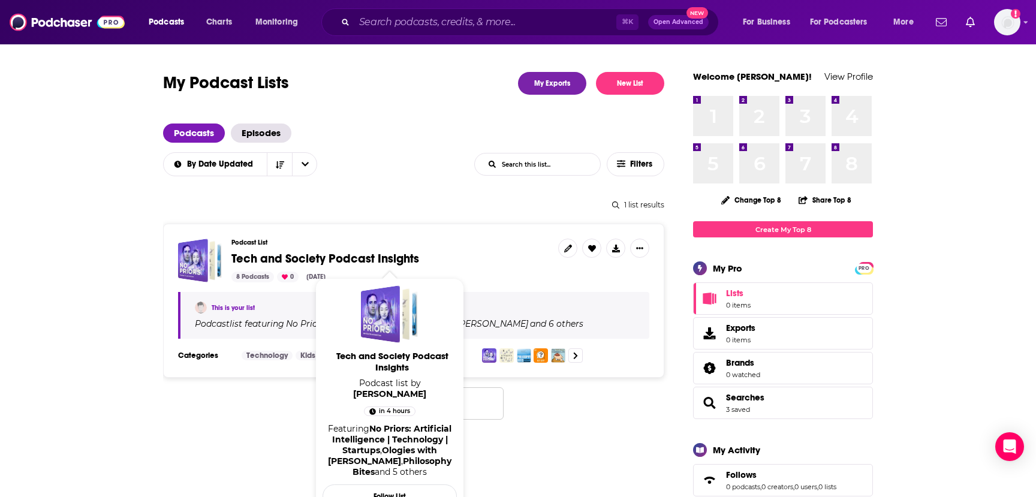
click at [368, 261] on span "Tech and Society Podcast Insights" at bounding box center [325, 258] width 188 height 15
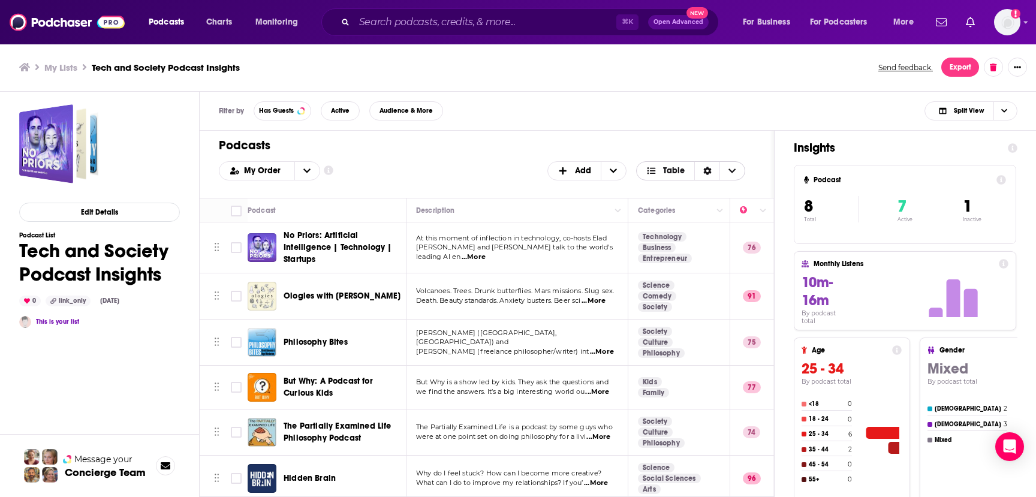
click at [737, 169] on span "Choose View" at bounding box center [731, 171] width 25 height 18
click at [664, 167] on span "Table" at bounding box center [674, 171] width 22 height 8
click at [962, 65] on button "Export" at bounding box center [960, 67] width 38 height 19
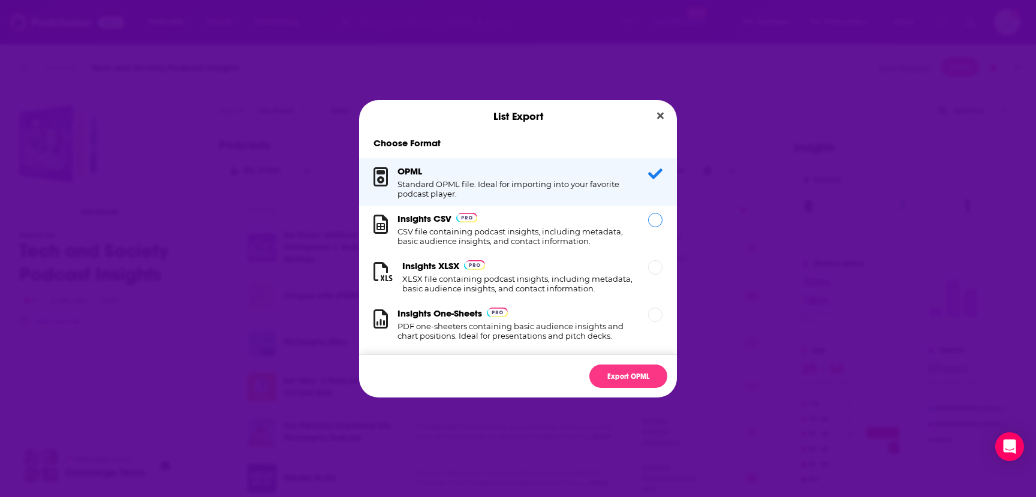
scroll to position [12, 0]
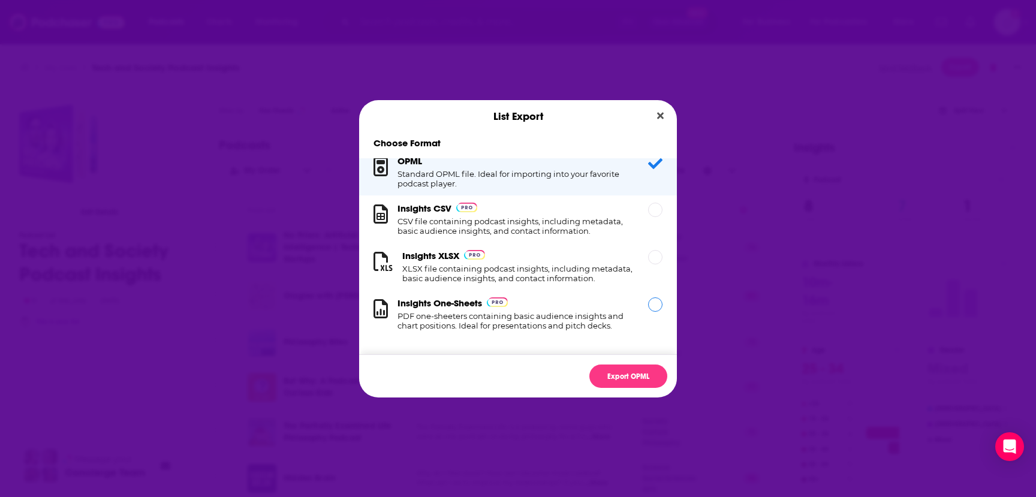
click at [471, 312] on h1 "PDF one-sheeters containing basic audience insights and chart positions. Ideal …" at bounding box center [515, 320] width 236 height 19
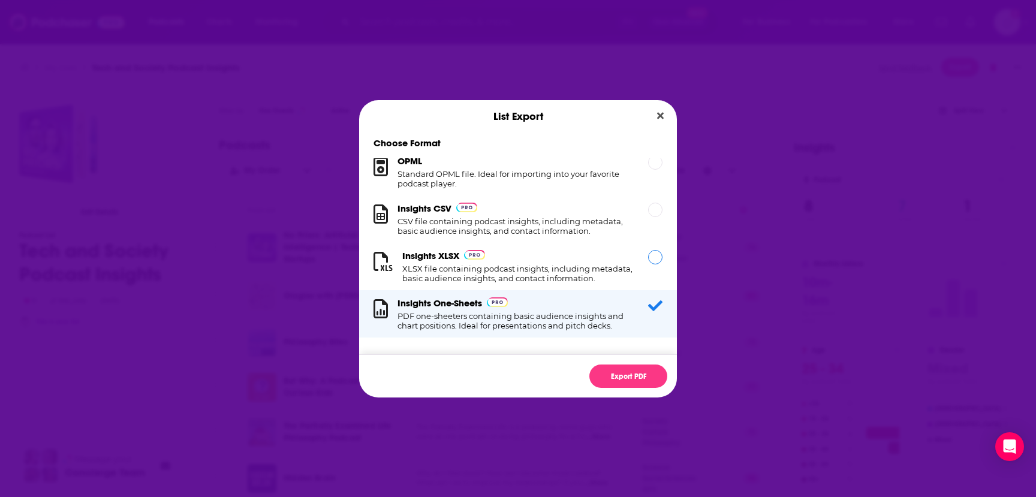
click at [541, 267] on h1 "XLSX file containing podcast insights, including metadata, basic audience insig…" at bounding box center [517, 273] width 231 height 19
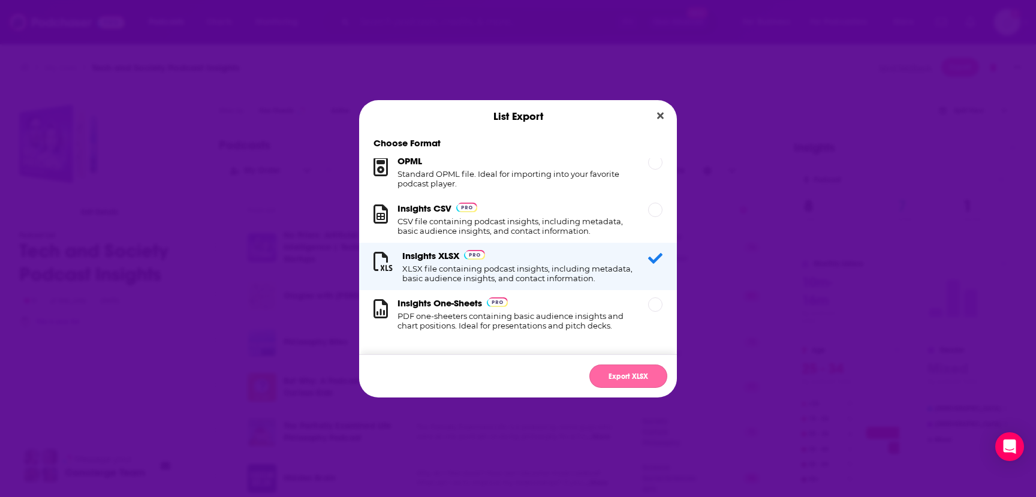
click at [604, 373] on button "Export XLSX" at bounding box center [628, 375] width 78 height 23
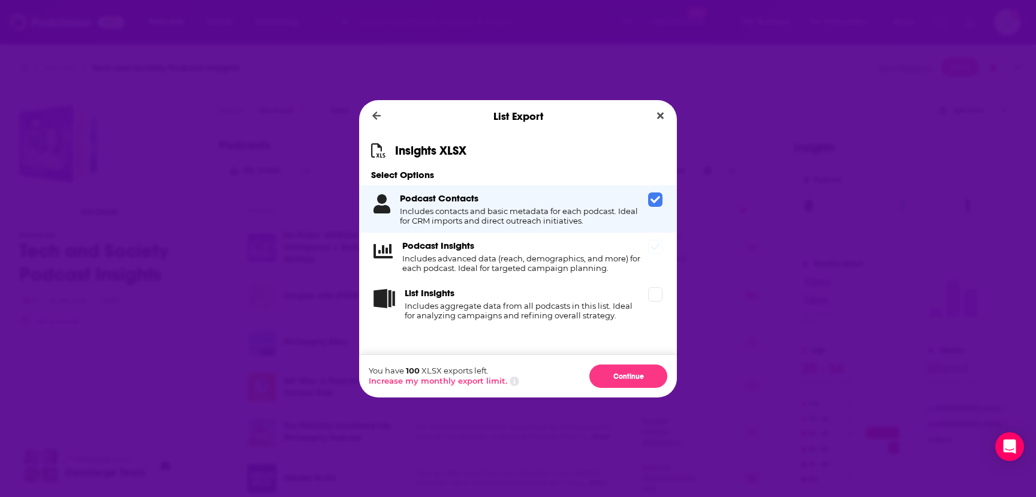
click at [662, 251] on span "Dialog" at bounding box center [655, 247] width 14 height 14
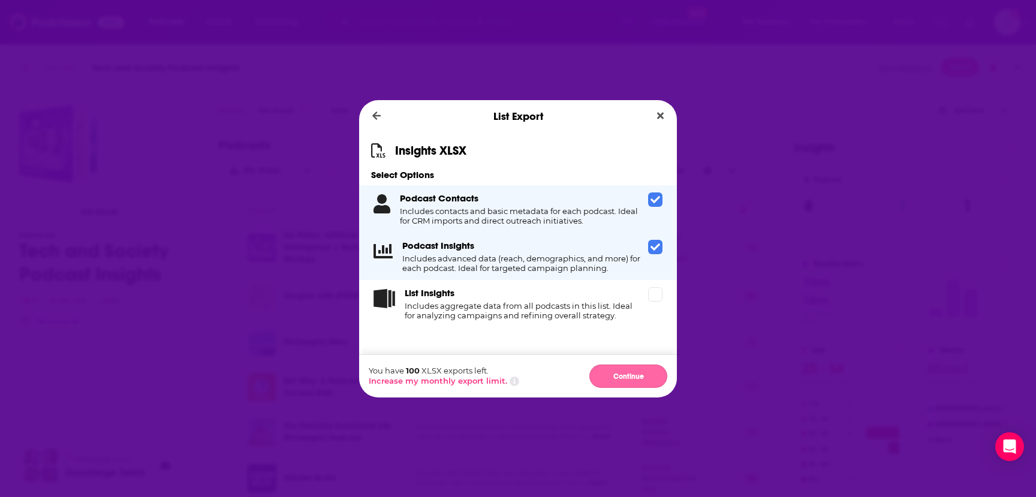
click at [619, 377] on button "Continue" at bounding box center [628, 375] width 78 height 23
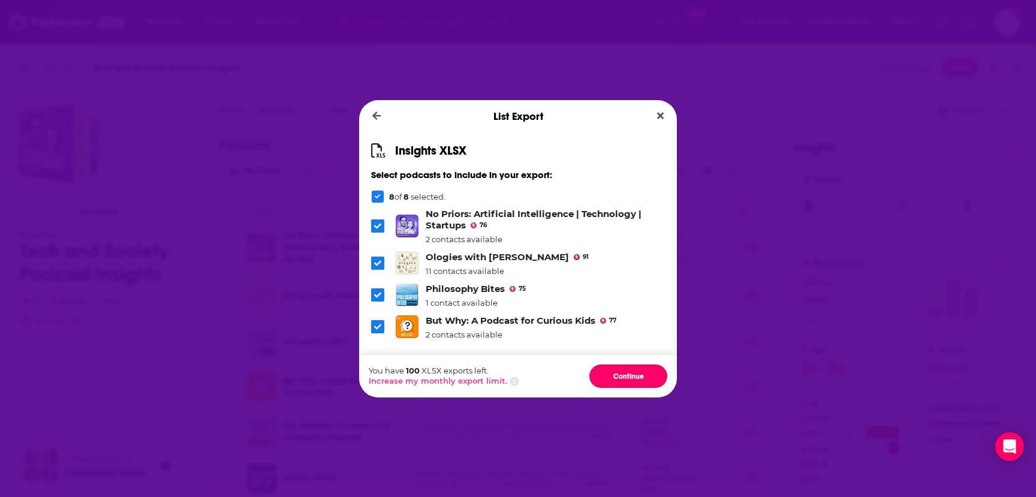
click at [619, 377] on button "Continue" at bounding box center [628, 375] width 78 height 23
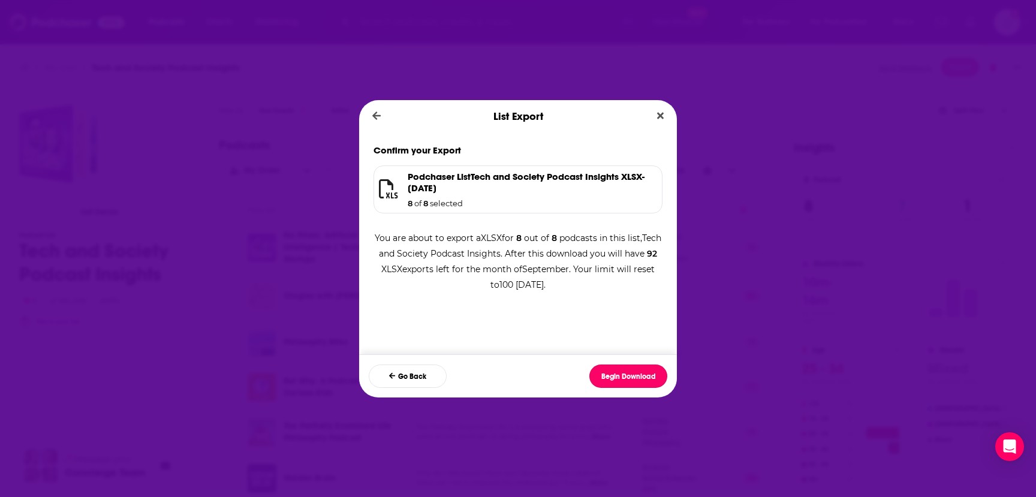
click at [619, 377] on button "Begin Download" at bounding box center [628, 375] width 78 height 23
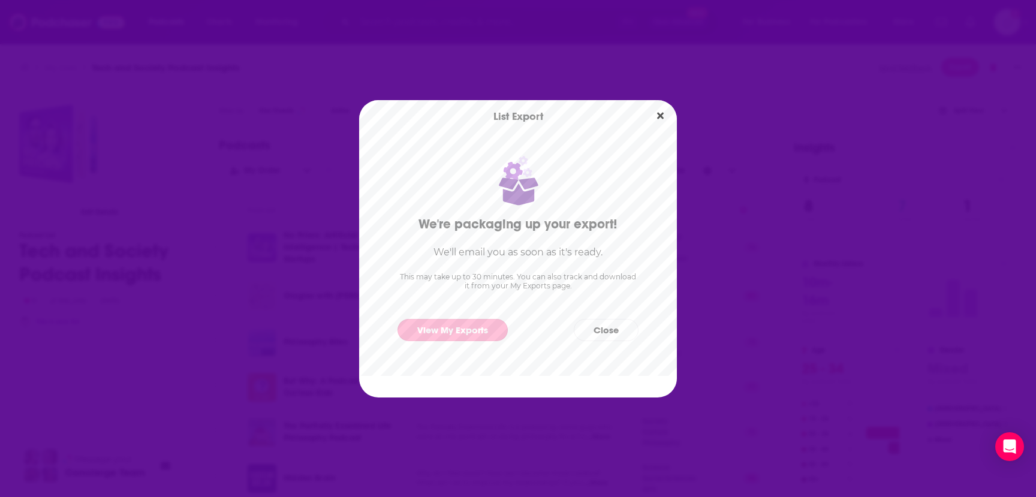
click at [463, 334] on link "View My Exports" at bounding box center [452, 330] width 110 height 22
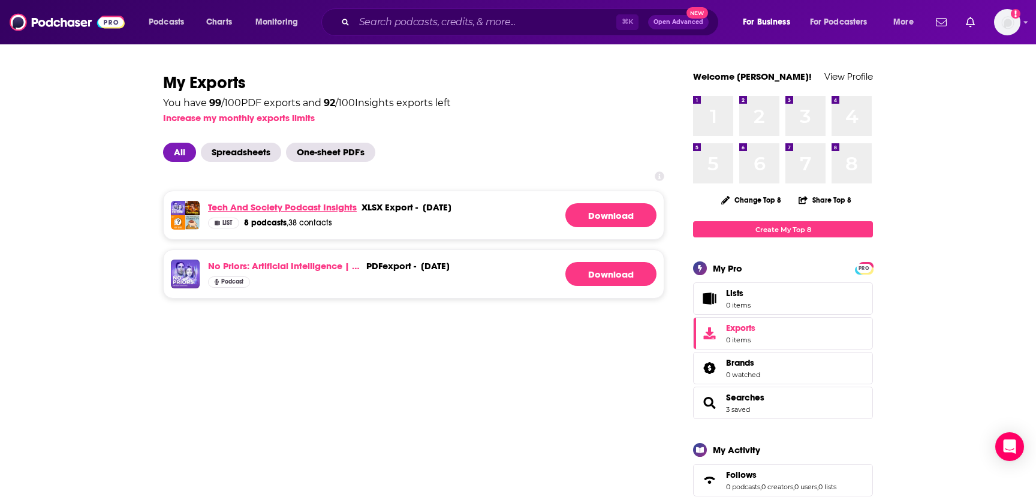
click at [320, 209] on link "Tech and Society Podcast Insights" at bounding box center [282, 206] width 149 height 11
click at [600, 216] on link "Download" at bounding box center [610, 215] width 91 height 24
click at [224, 223] on span "List" at bounding box center [227, 223] width 10 height 6
click at [311, 207] on link "Tech and Society Podcast Insights" at bounding box center [282, 206] width 149 height 11
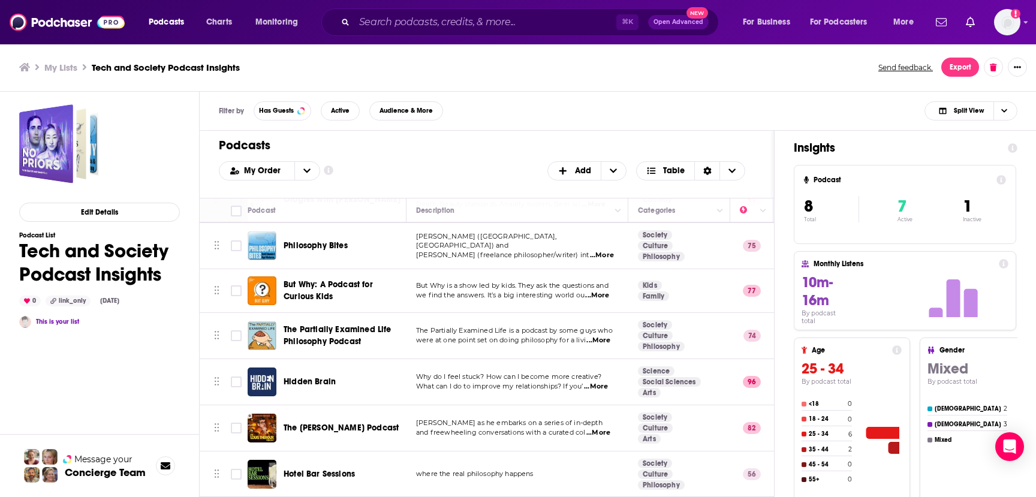
scroll to position [97, 0]
click at [849, 309] on h3 "10m-16m" at bounding box center [825, 291] width 48 height 36
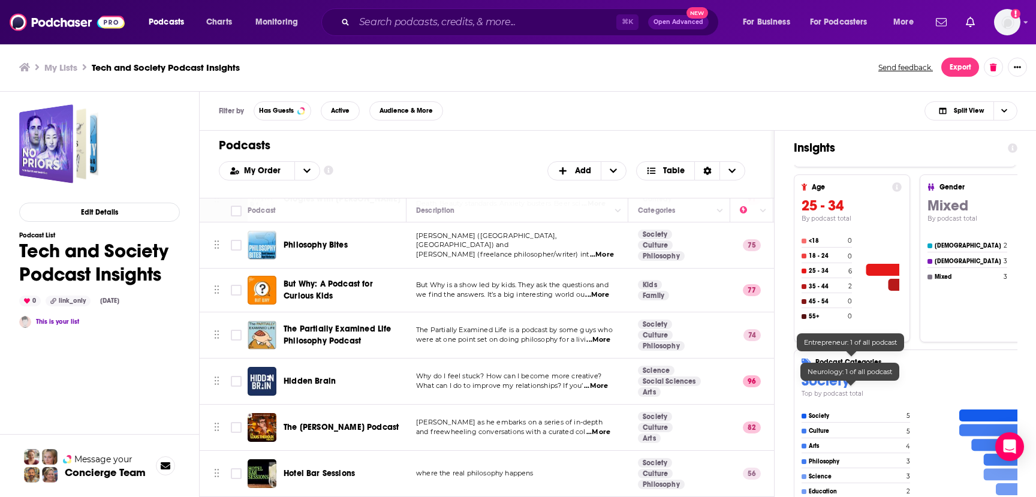
scroll to position [0, 0]
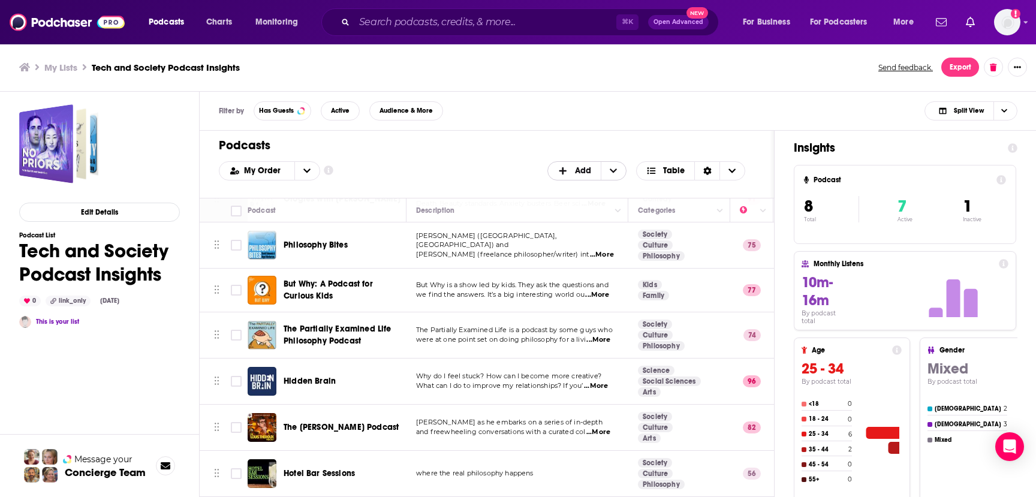
click at [614, 171] on icon "+ Add" at bounding box center [613, 171] width 7 height 8
click at [580, 210] on span "Add a Section" at bounding box center [587, 210] width 61 height 7
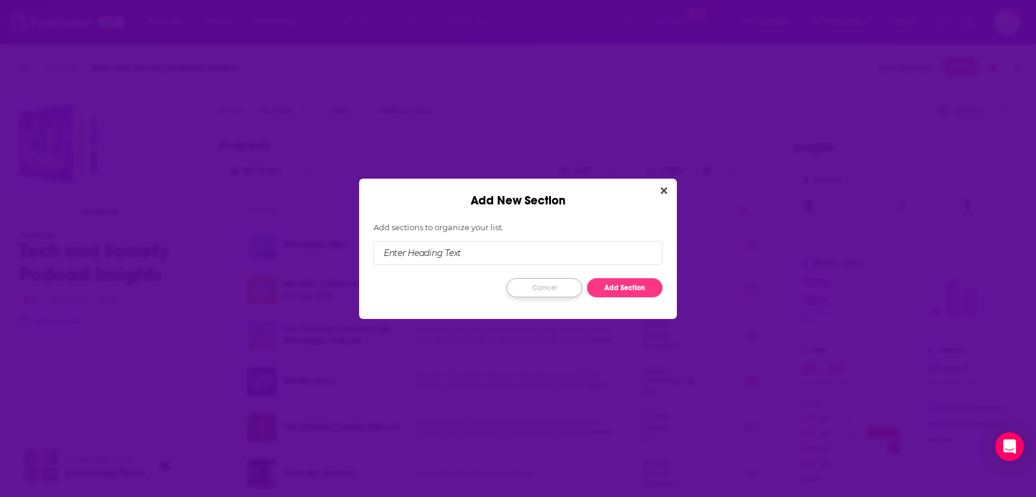
click at [558, 287] on button "Cancel" at bounding box center [545, 287] width 76 height 19
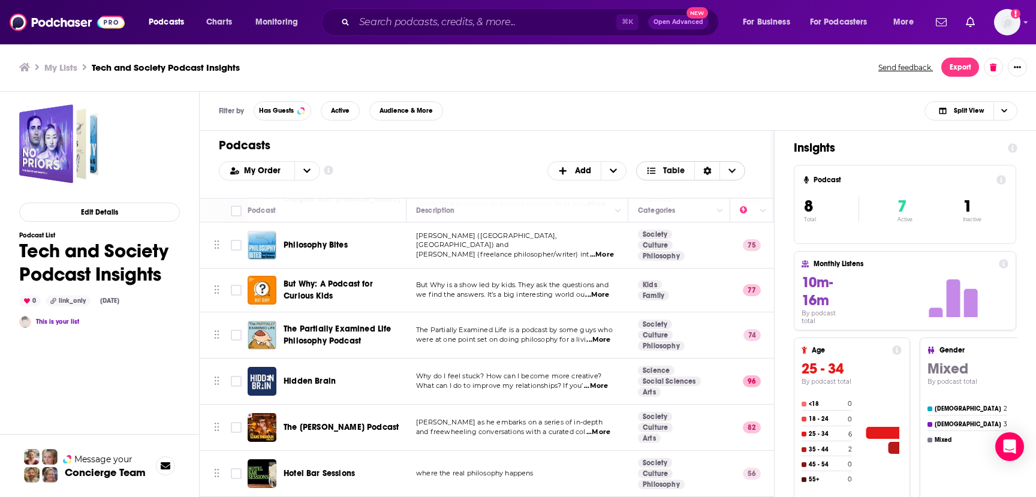
click at [735, 171] on icon "Choose View" at bounding box center [731, 171] width 7 height 8
click at [704, 173] on icon "Sort Direction" at bounding box center [707, 171] width 8 height 8
click at [674, 171] on span "Table" at bounding box center [674, 171] width 22 height 8
click at [663, 192] on span "Card" at bounding box center [698, 190] width 75 height 7
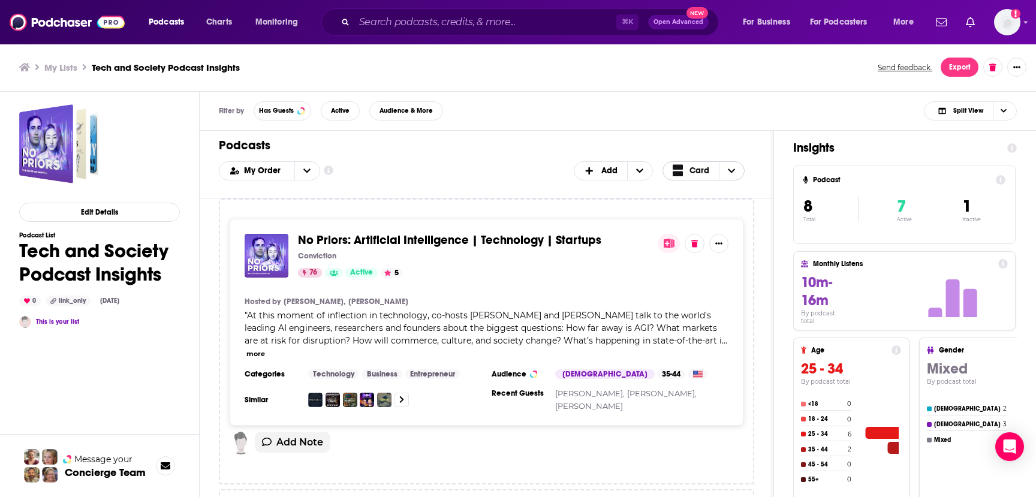
click at [473, 318] on span "At this moment of inflection in technology, co-hosts Elad Gil and Sarah Guo tal…" at bounding box center [483, 328] width 477 height 36
click at [713, 246] on button "Show More Button" at bounding box center [718, 243] width 19 height 19
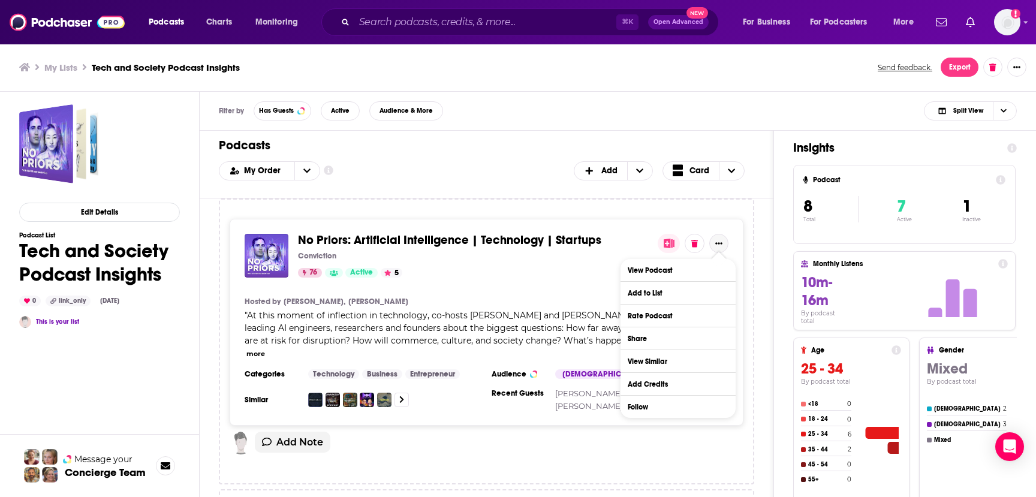
click at [522, 314] on span "At this moment of inflection in technology, co-hosts Elad Gil and Sarah Guo tal…" at bounding box center [483, 328] width 477 height 36
